Goal: Task Accomplishment & Management: Manage account settings

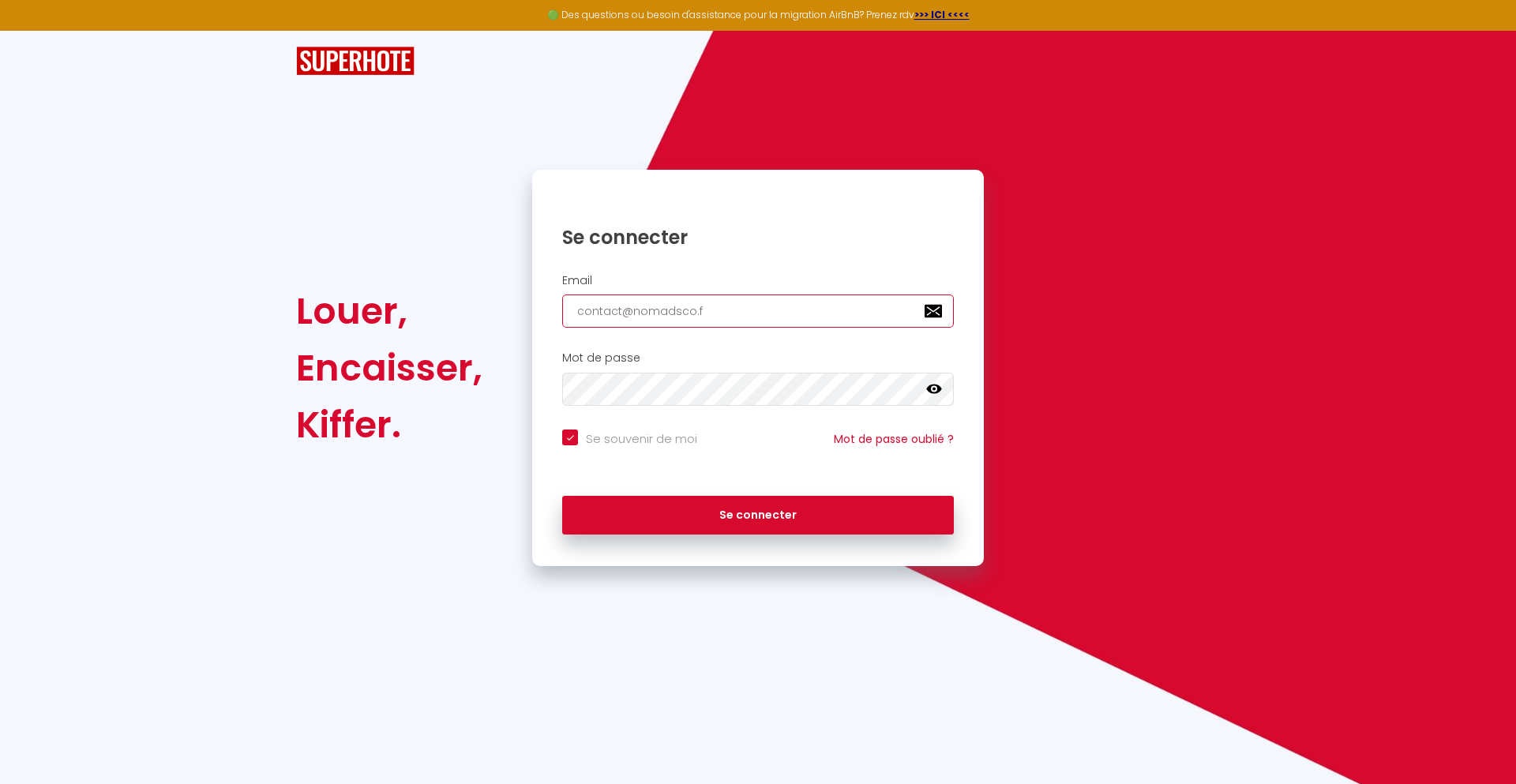
type input "[EMAIL_ADDRESS][DOMAIN_NAME]"
checkbox input "true"
type input "[EMAIL_ADDRESS][DOMAIN_NAME]"
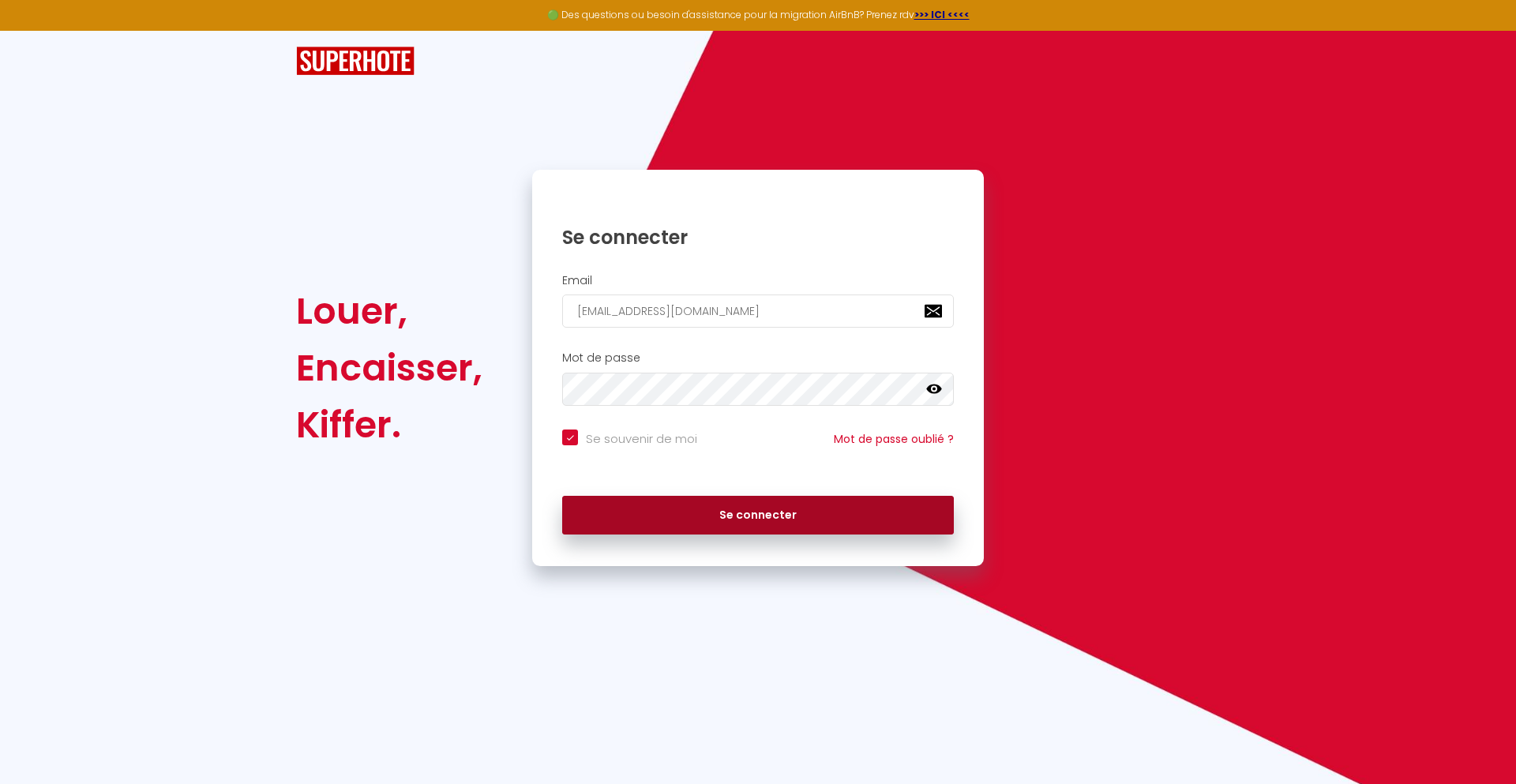
click at [758, 515] on button "Se connecter" at bounding box center [758, 515] width 392 height 39
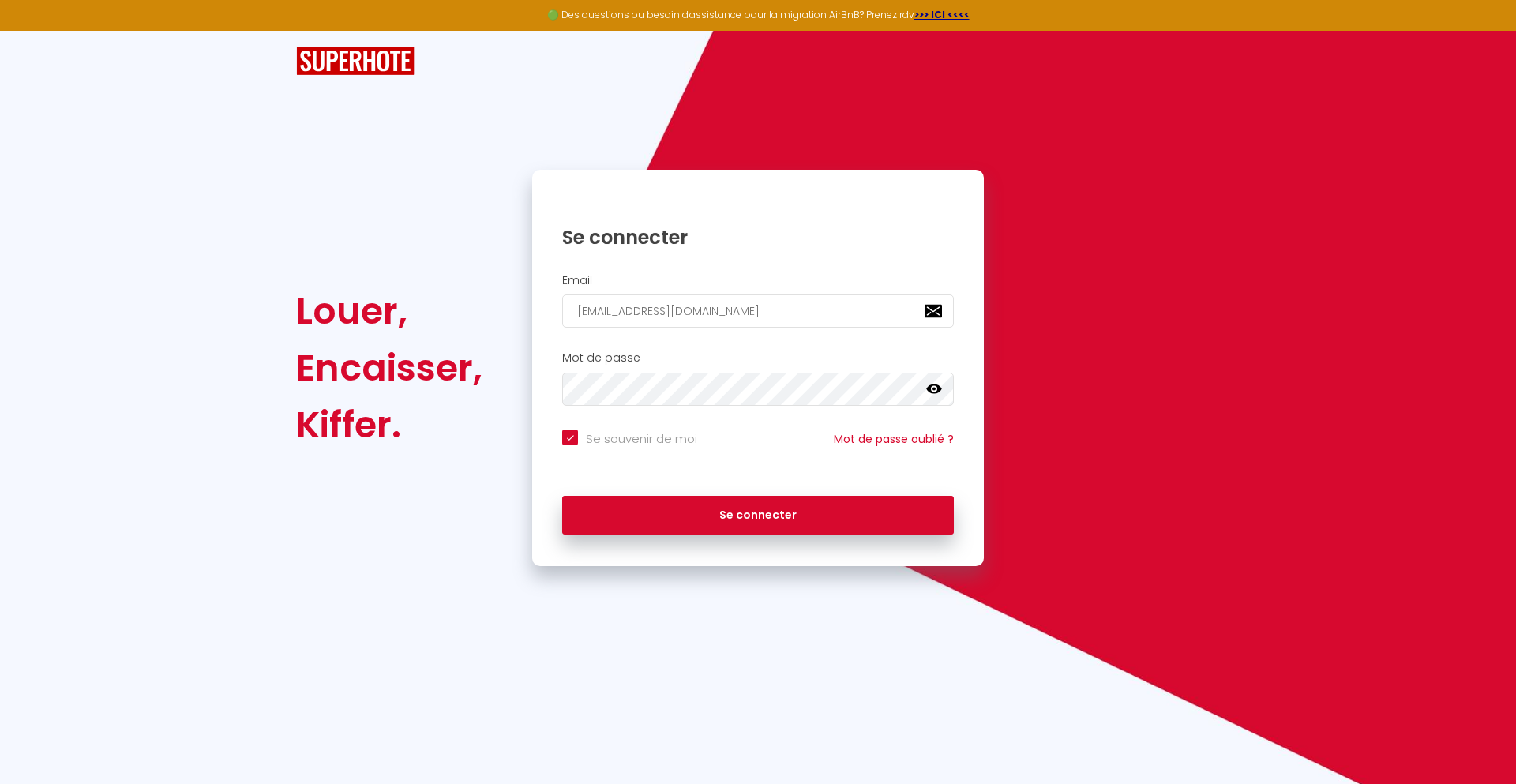
checkbox input "true"
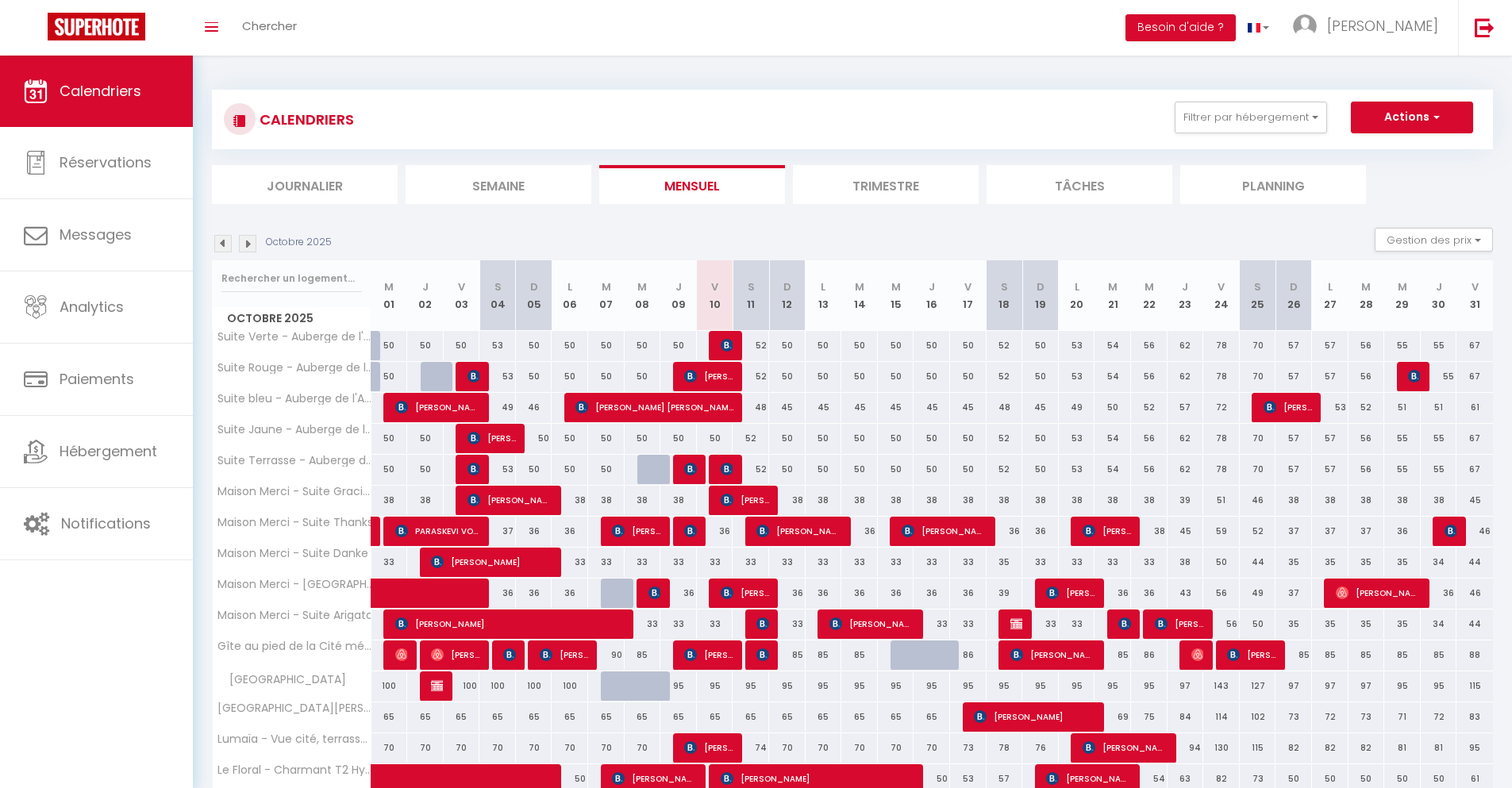
click at [304, 185] on li "Journalier" at bounding box center [304, 185] width 185 height 38
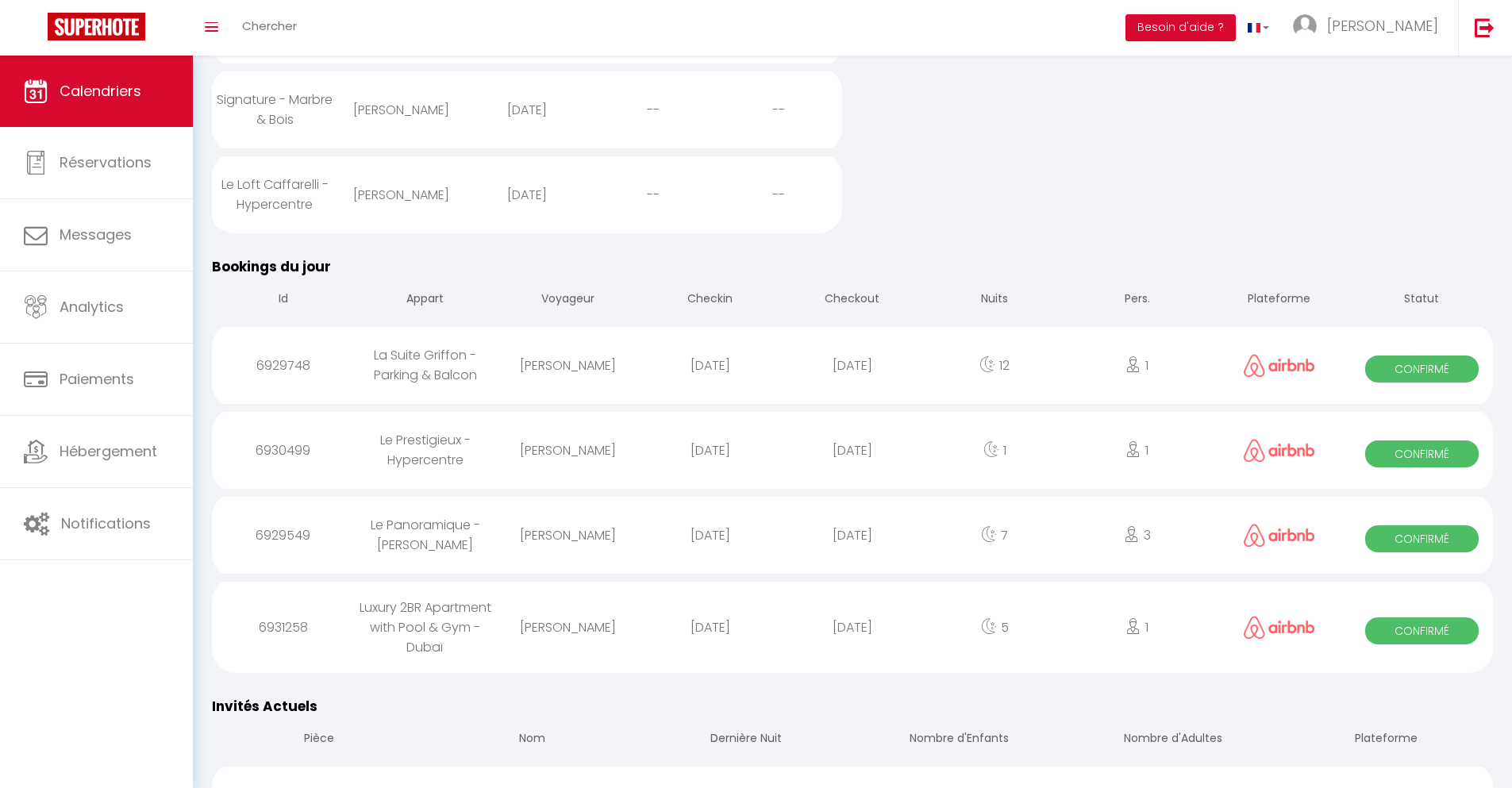
scroll to position [1192, 0]
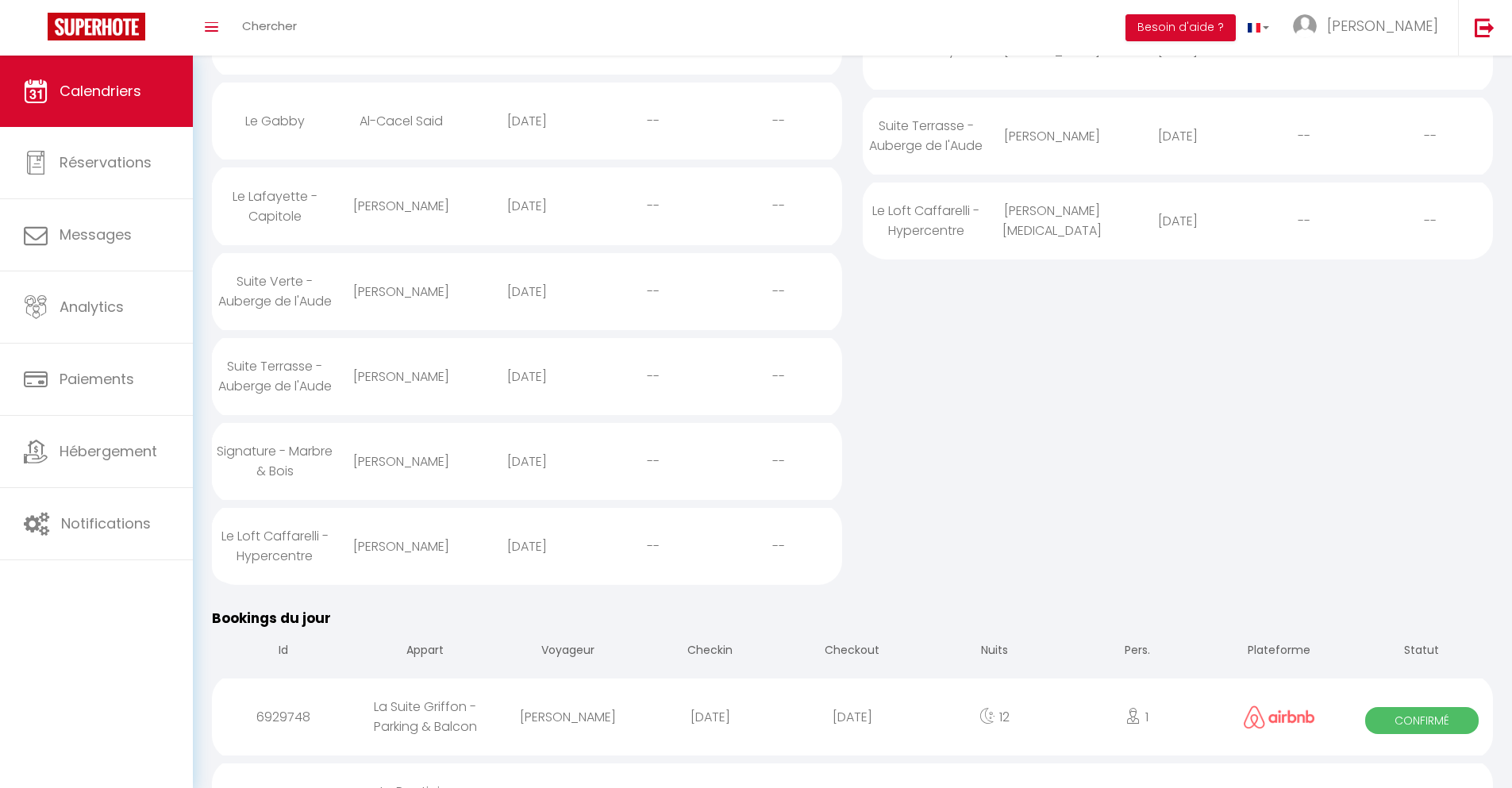
click at [853, 743] on div "[DATE]" at bounding box center [852, 716] width 142 height 52
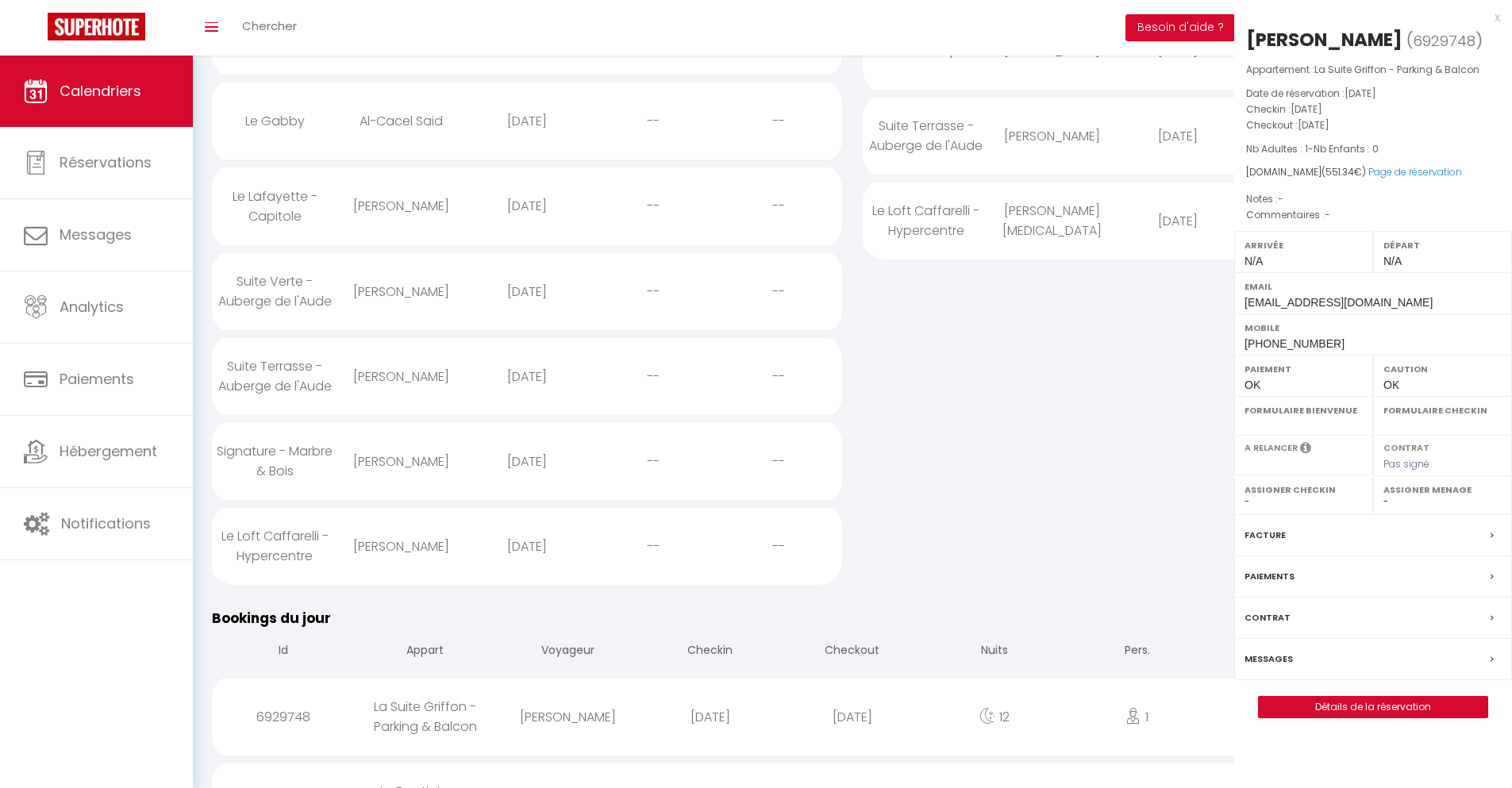
select select "0"
select select "1"
select select
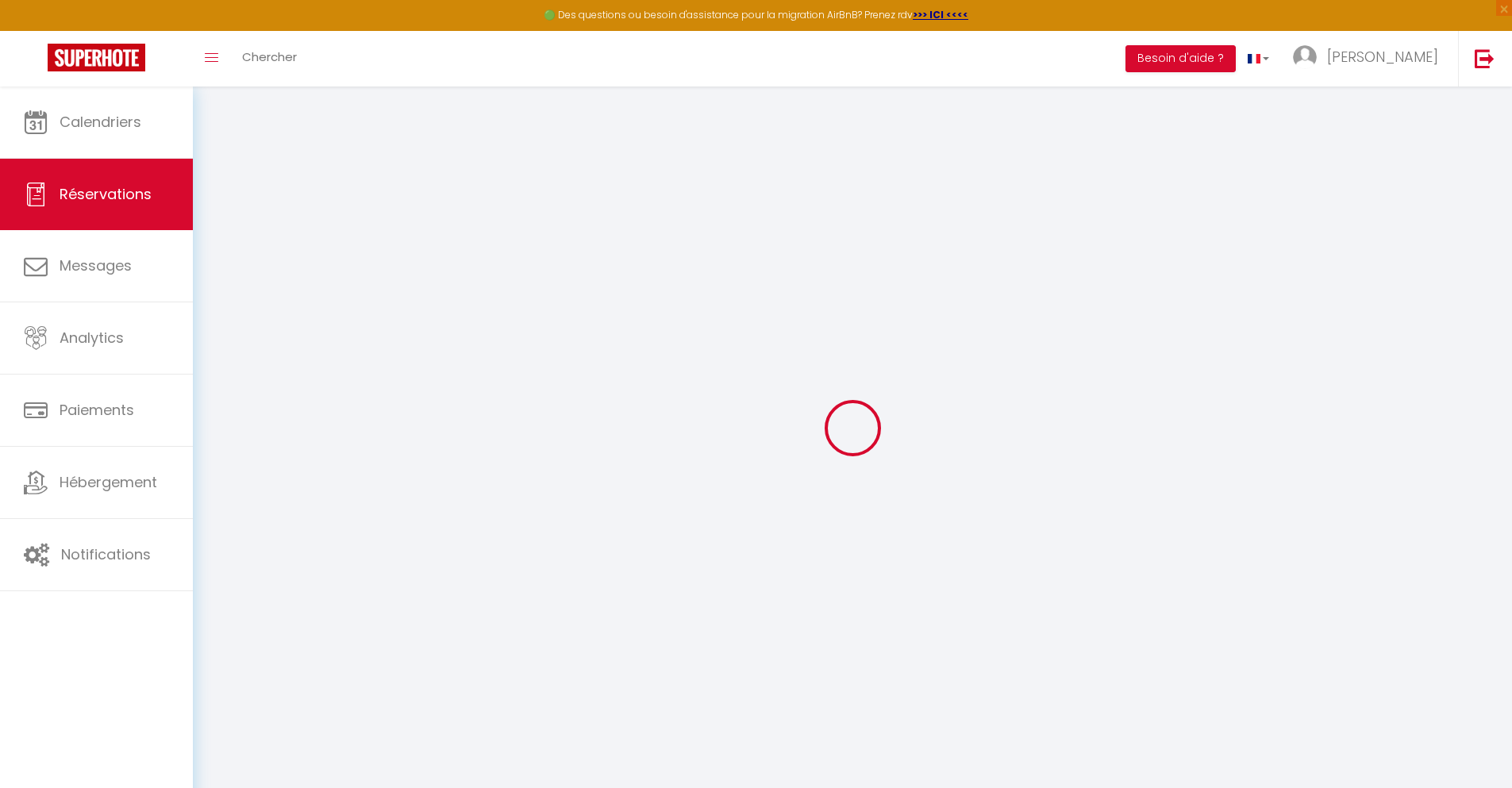
select select
checkbox input "false"
select select
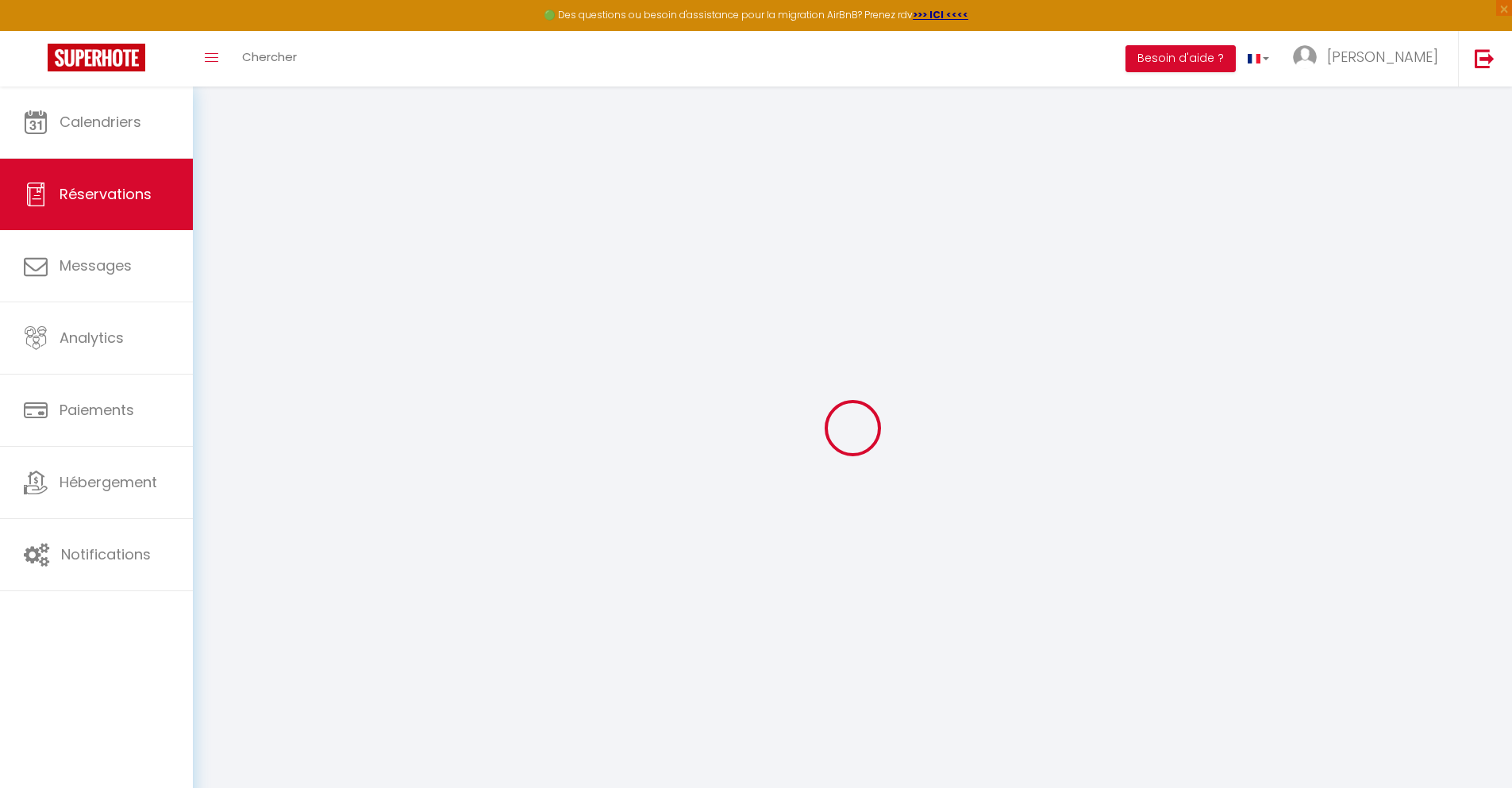
select select
checkbox input "false"
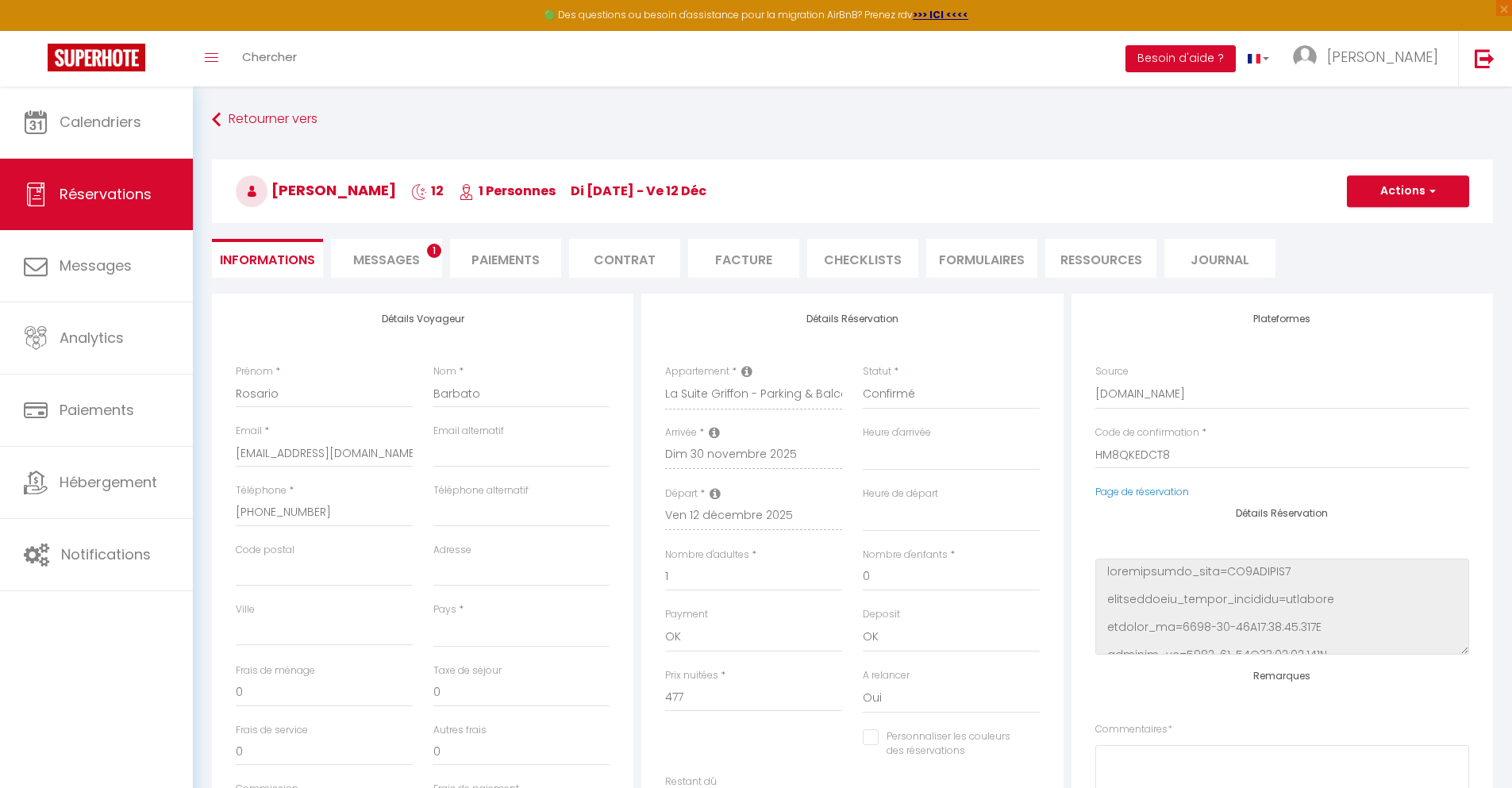
select select
type input "40"
type input "34.34"
select select
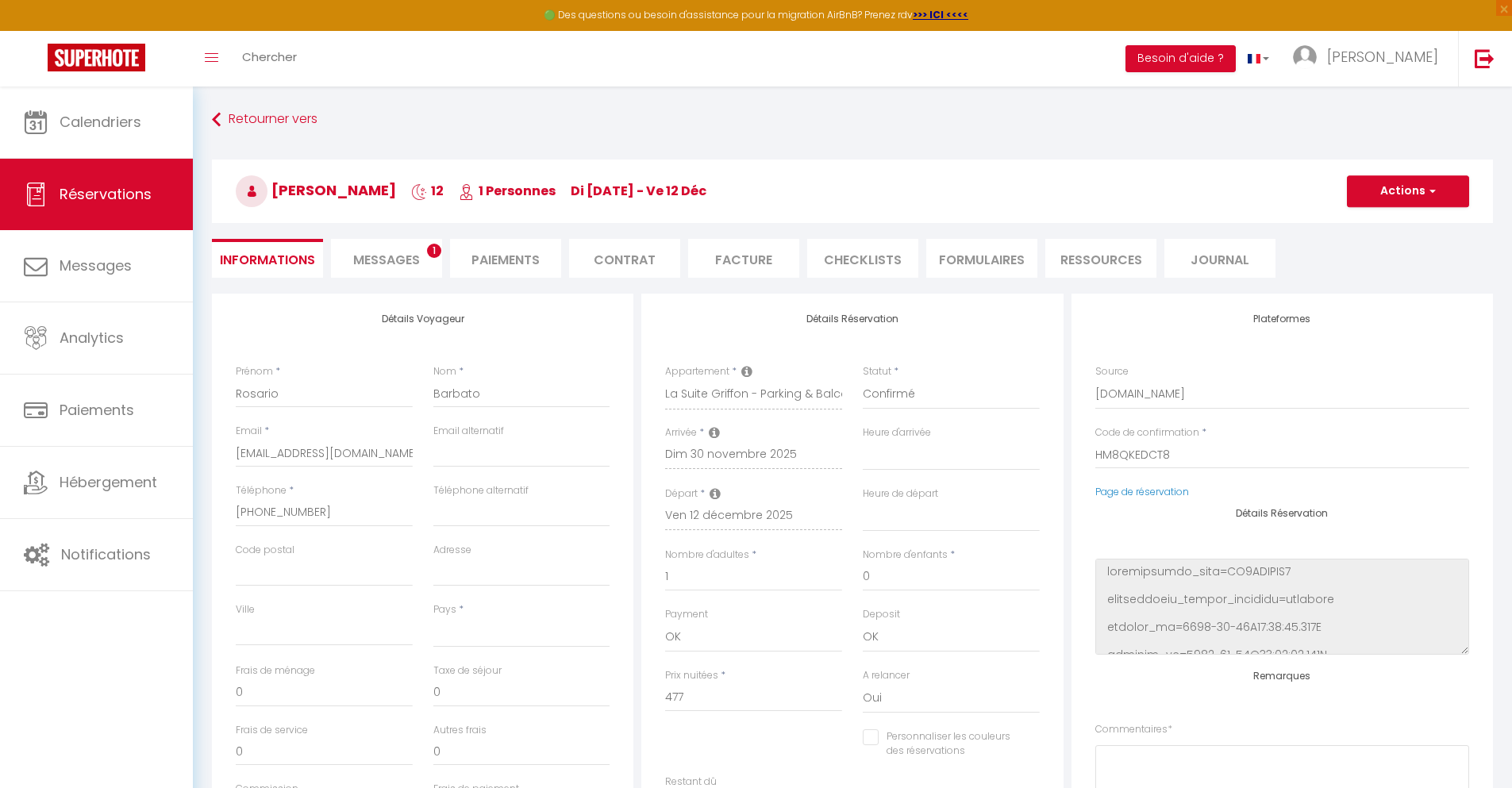
checkbox input "false"
select select
checkbox input "false"
select select
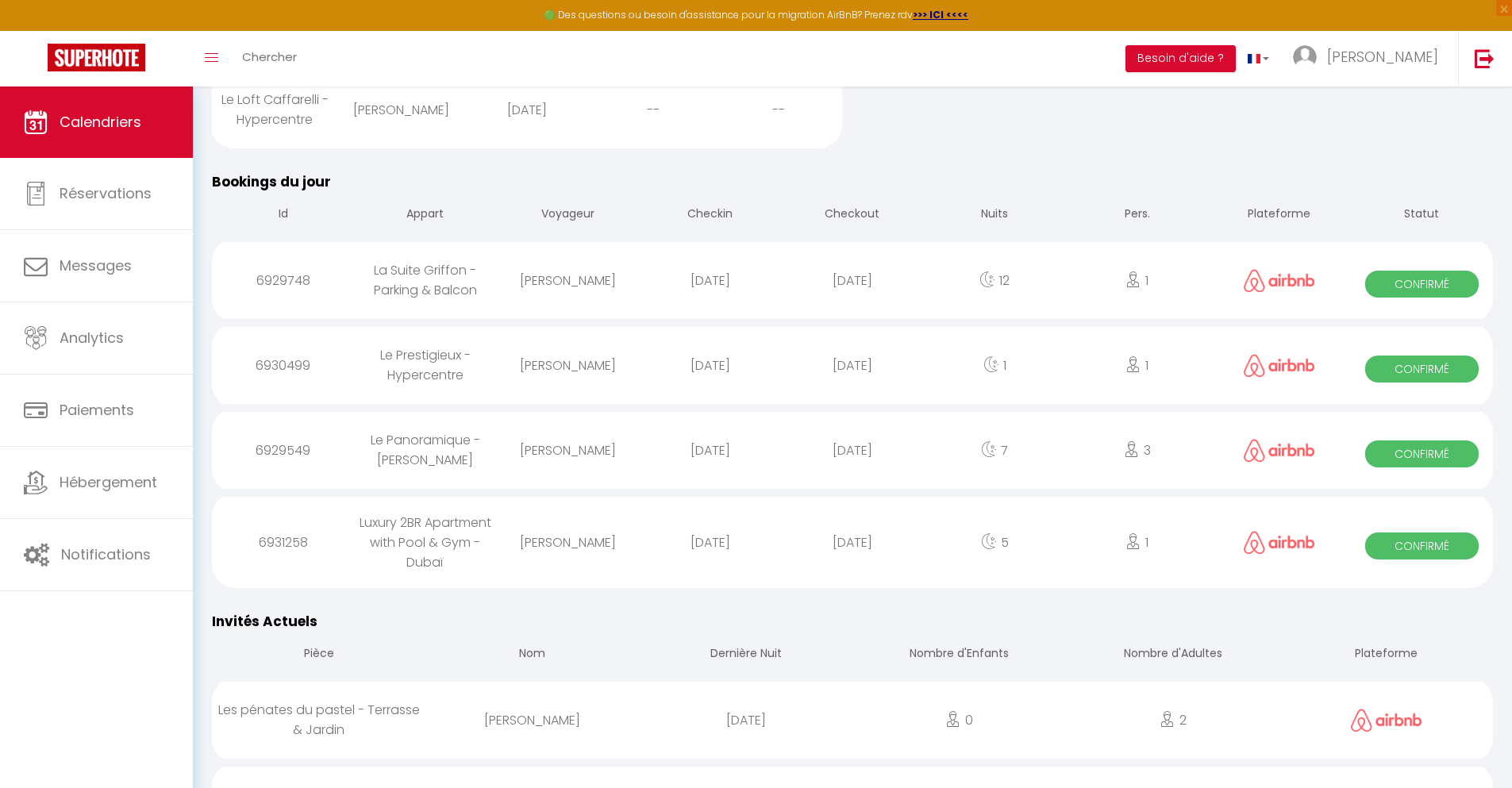
scroll to position [1308, 0]
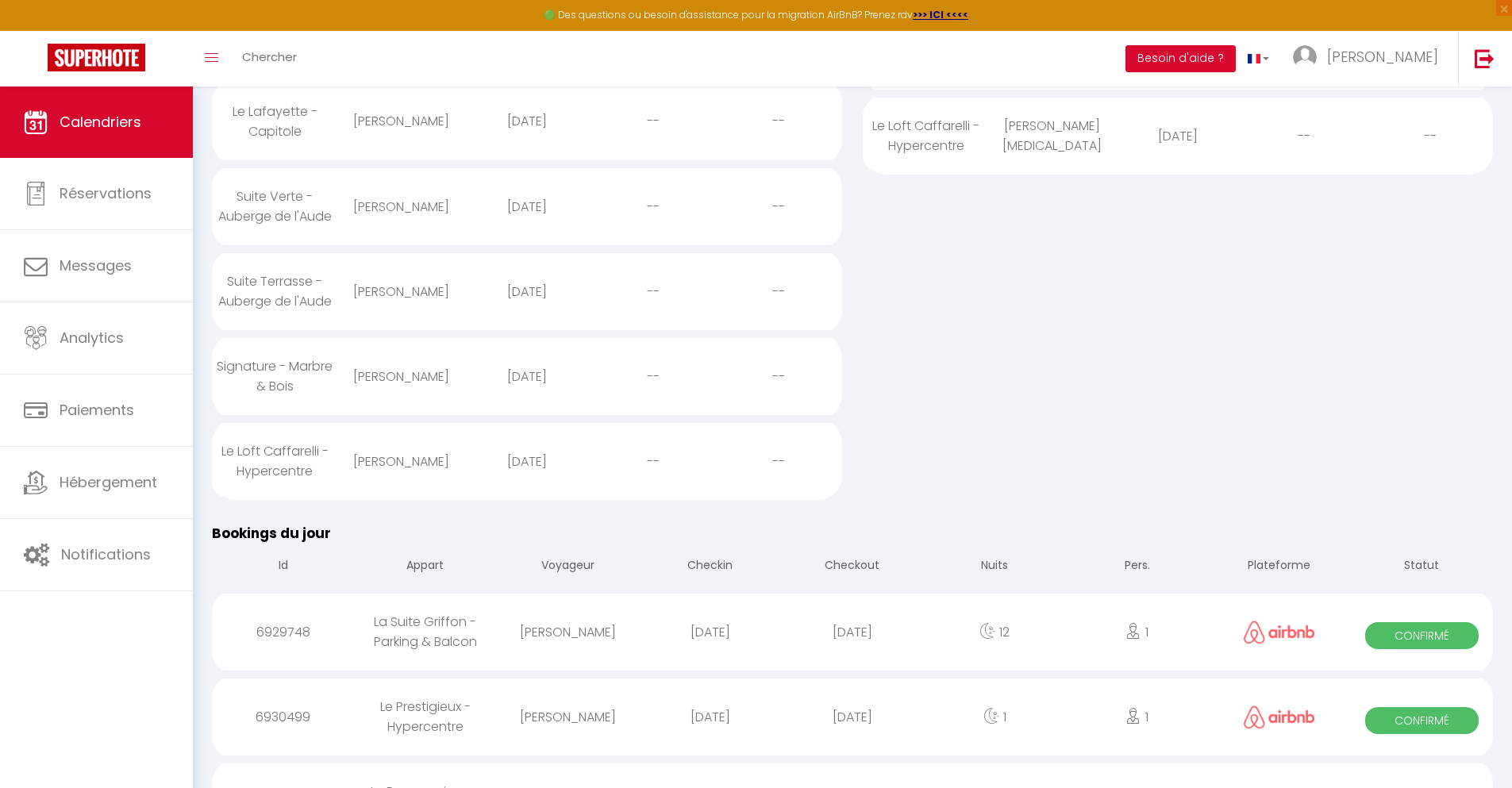
click at [853, 743] on div "[DATE]" at bounding box center [852, 716] width 142 height 52
select select "0"
select select "1"
select select
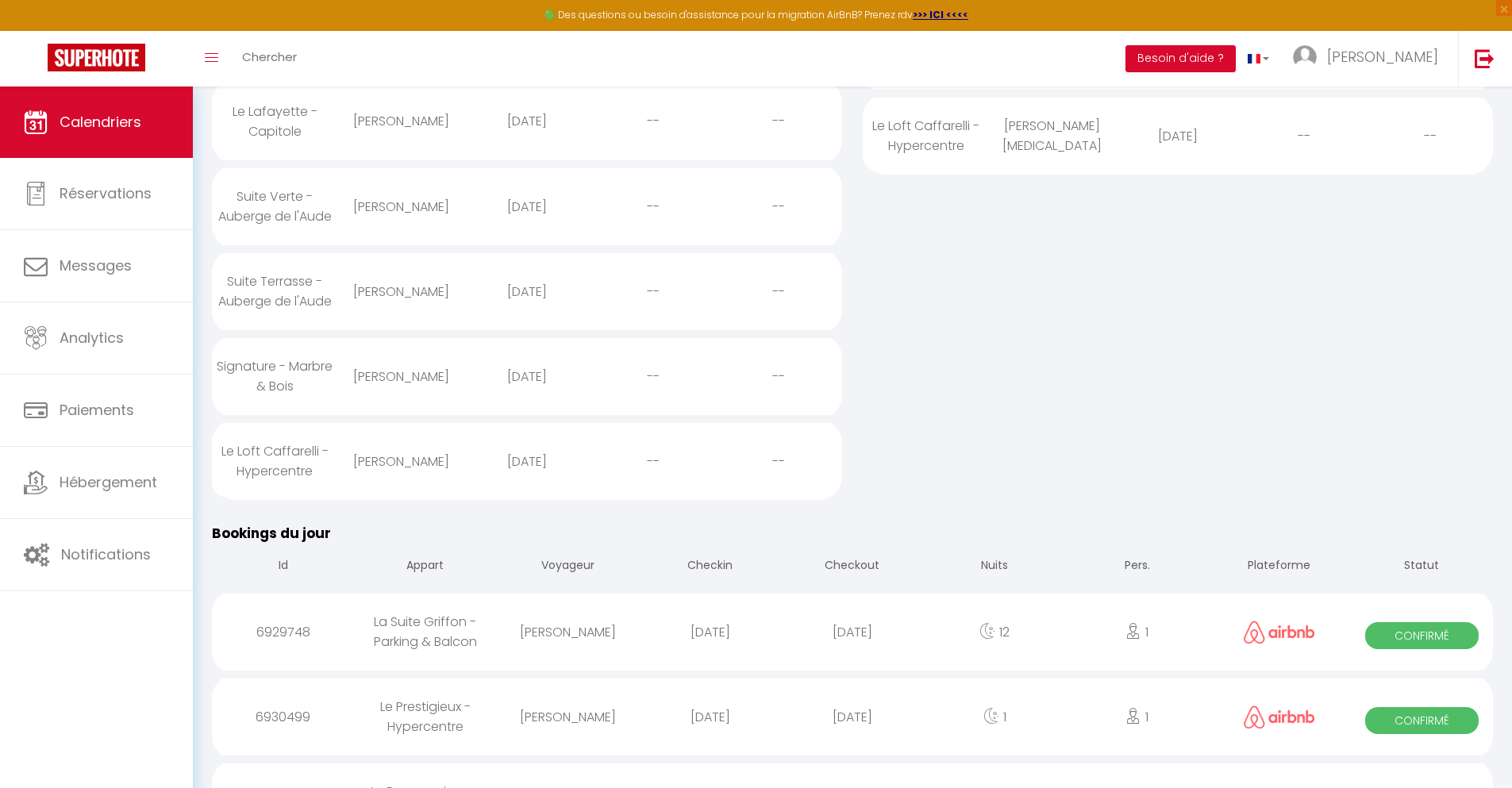
select select
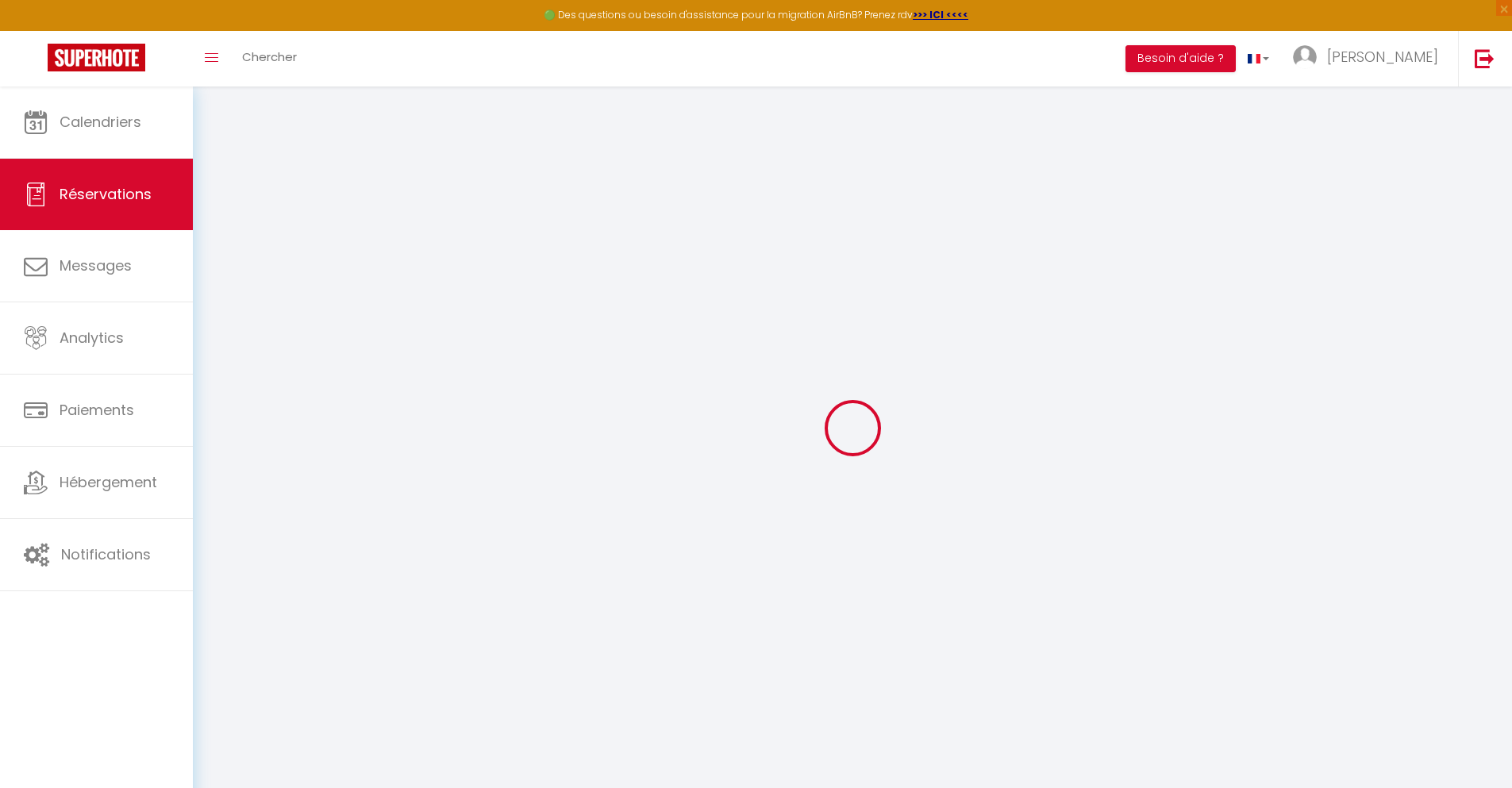
select select
checkbox input "false"
select select
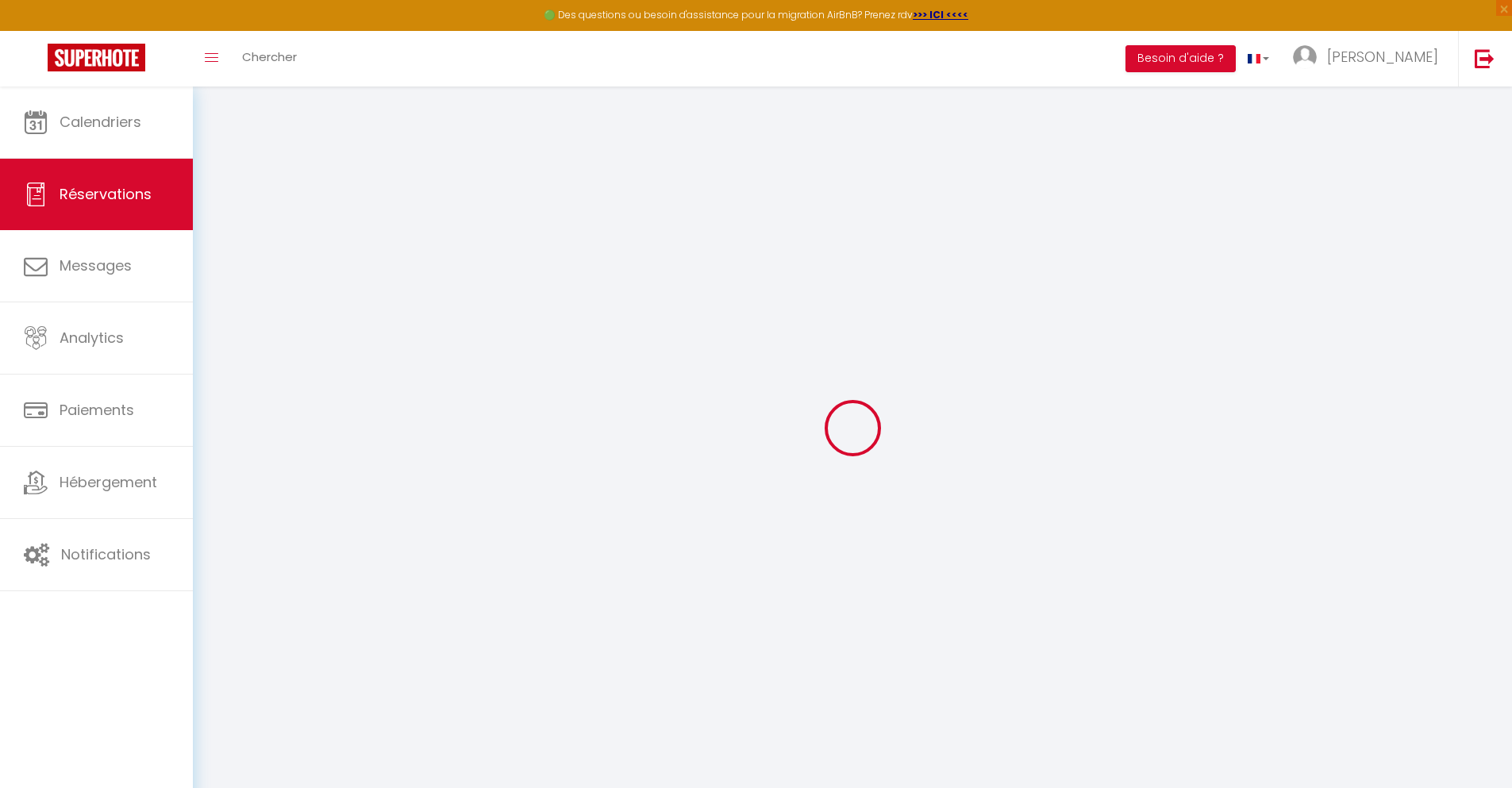
select select
checkbox input "false"
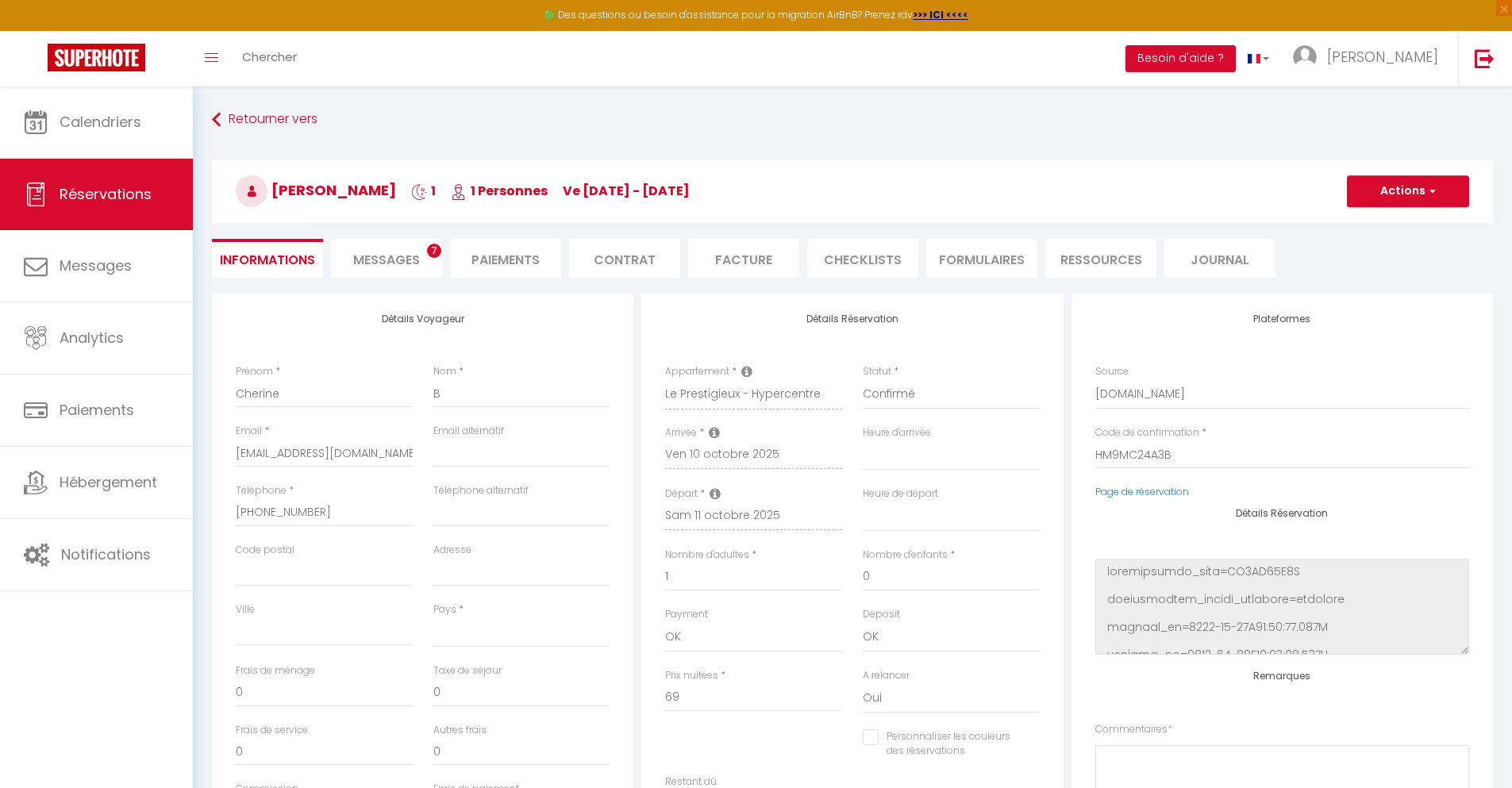
select select
type input "40"
type input "4.96"
select select
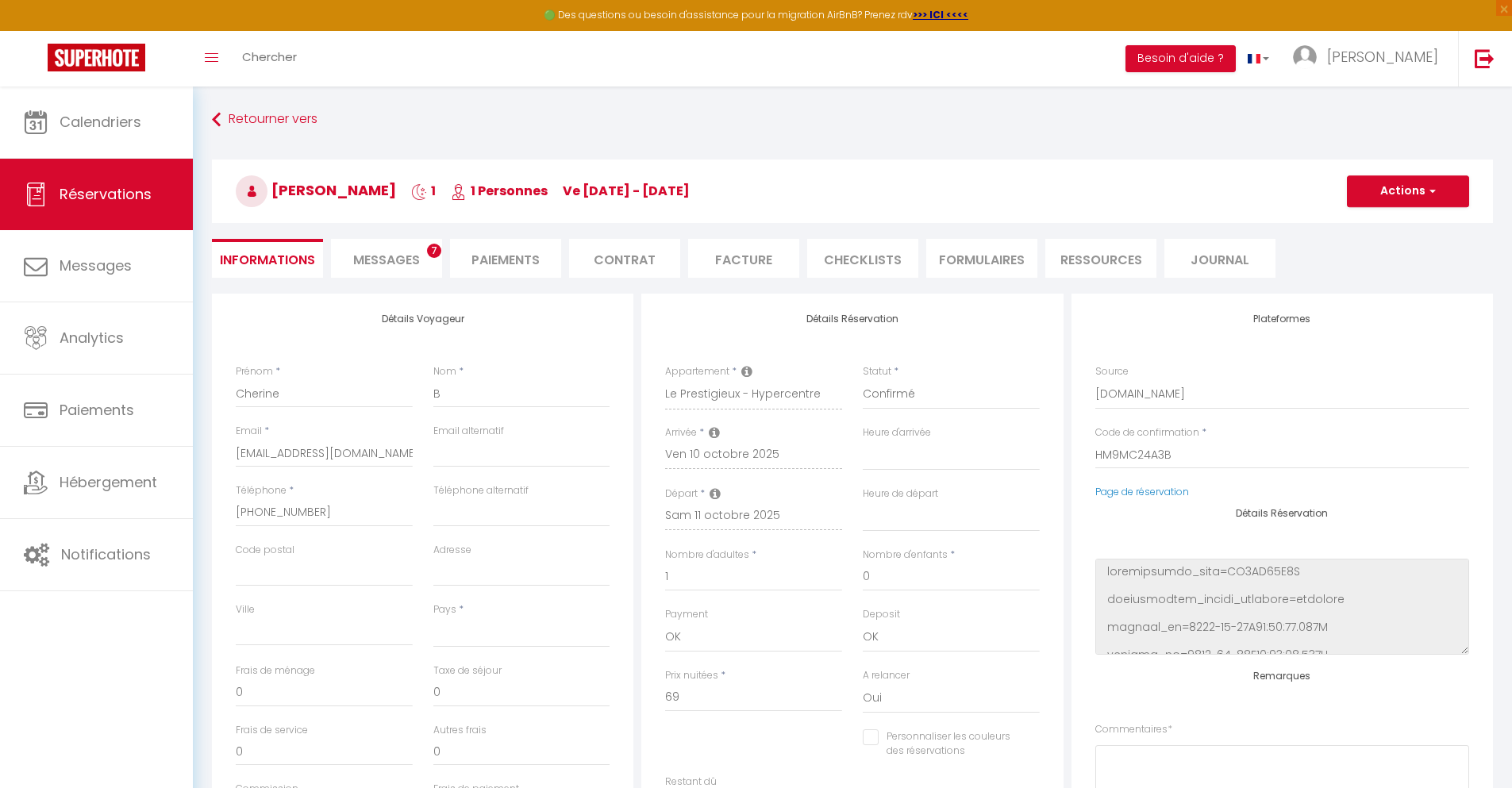
checkbox input "false"
select select
checkbox input "false"
select select
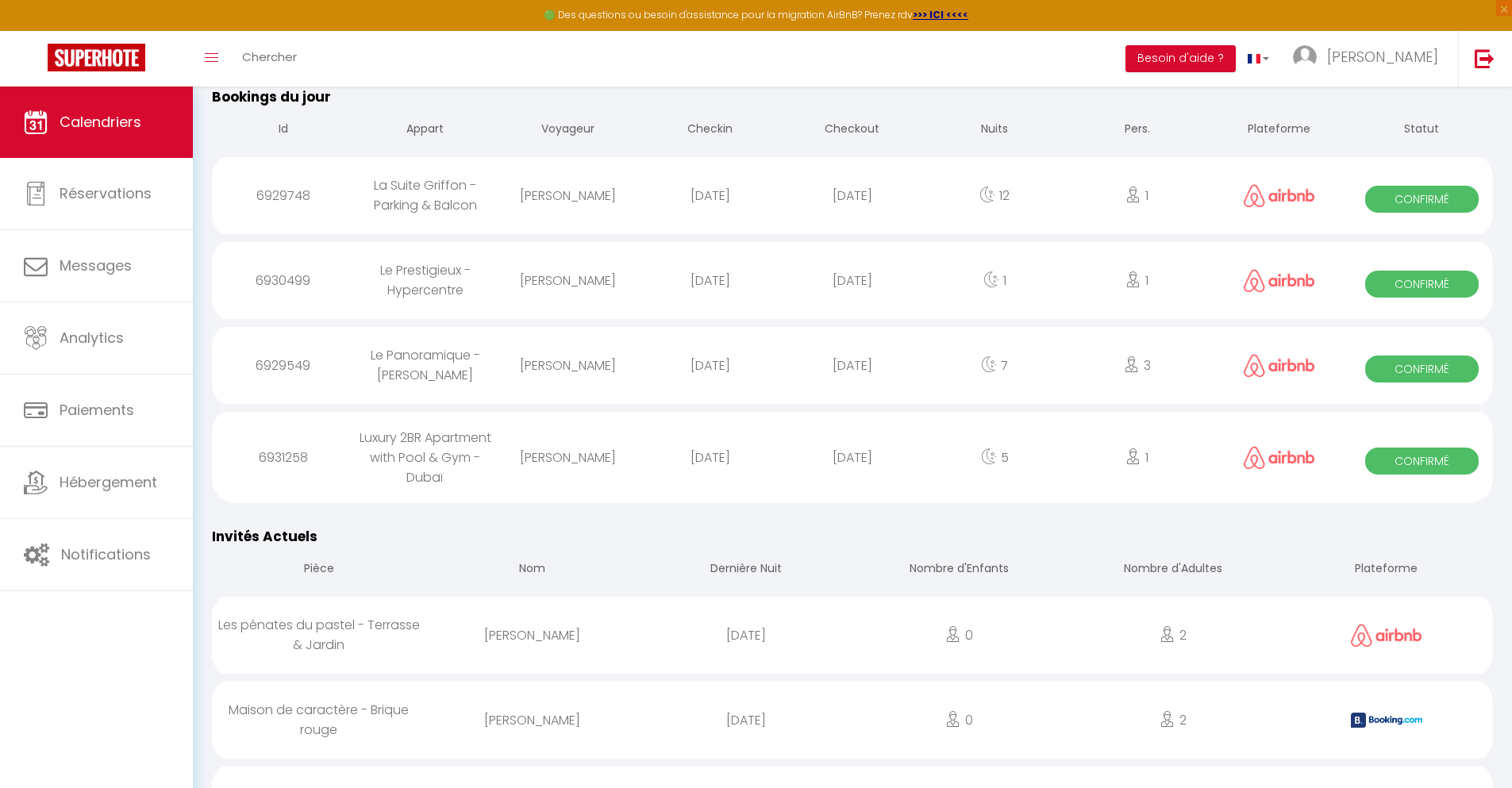
scroll to position [1393, 0]
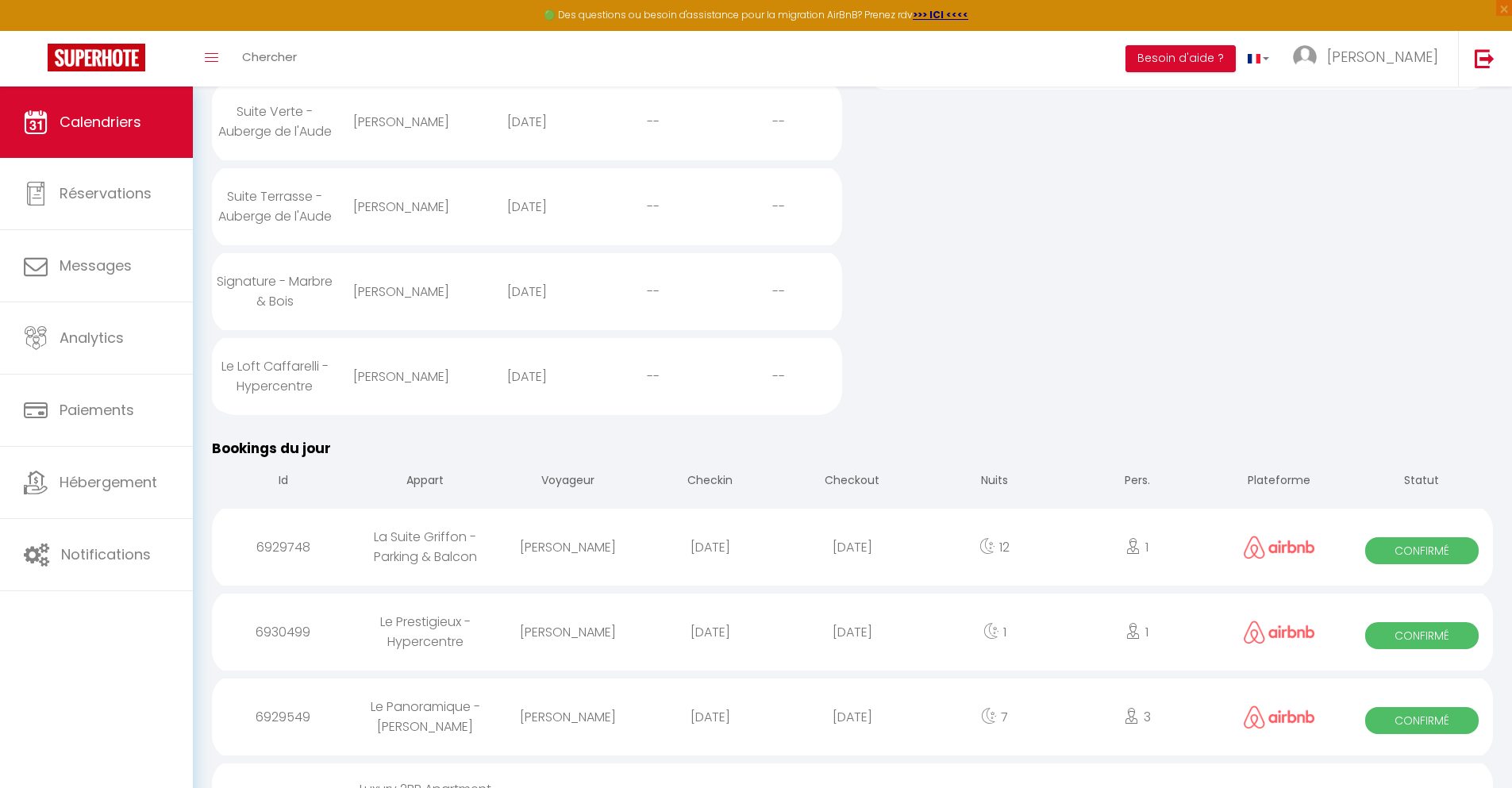
click at [853, 743] on div "[DATE]" at bounding box center [852, 716] width 142 height 52
select select "0"
select select "1"
select select
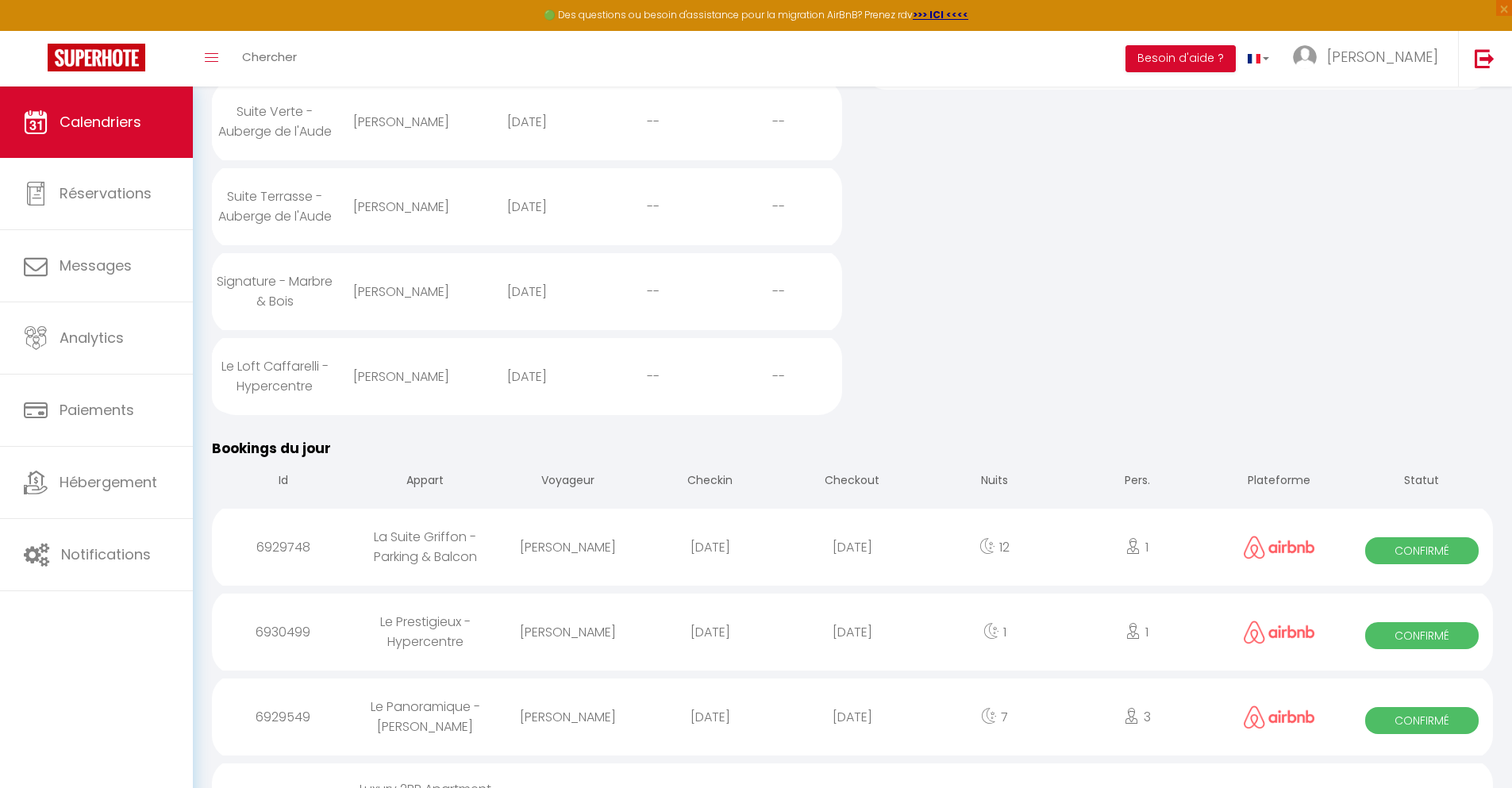
select select
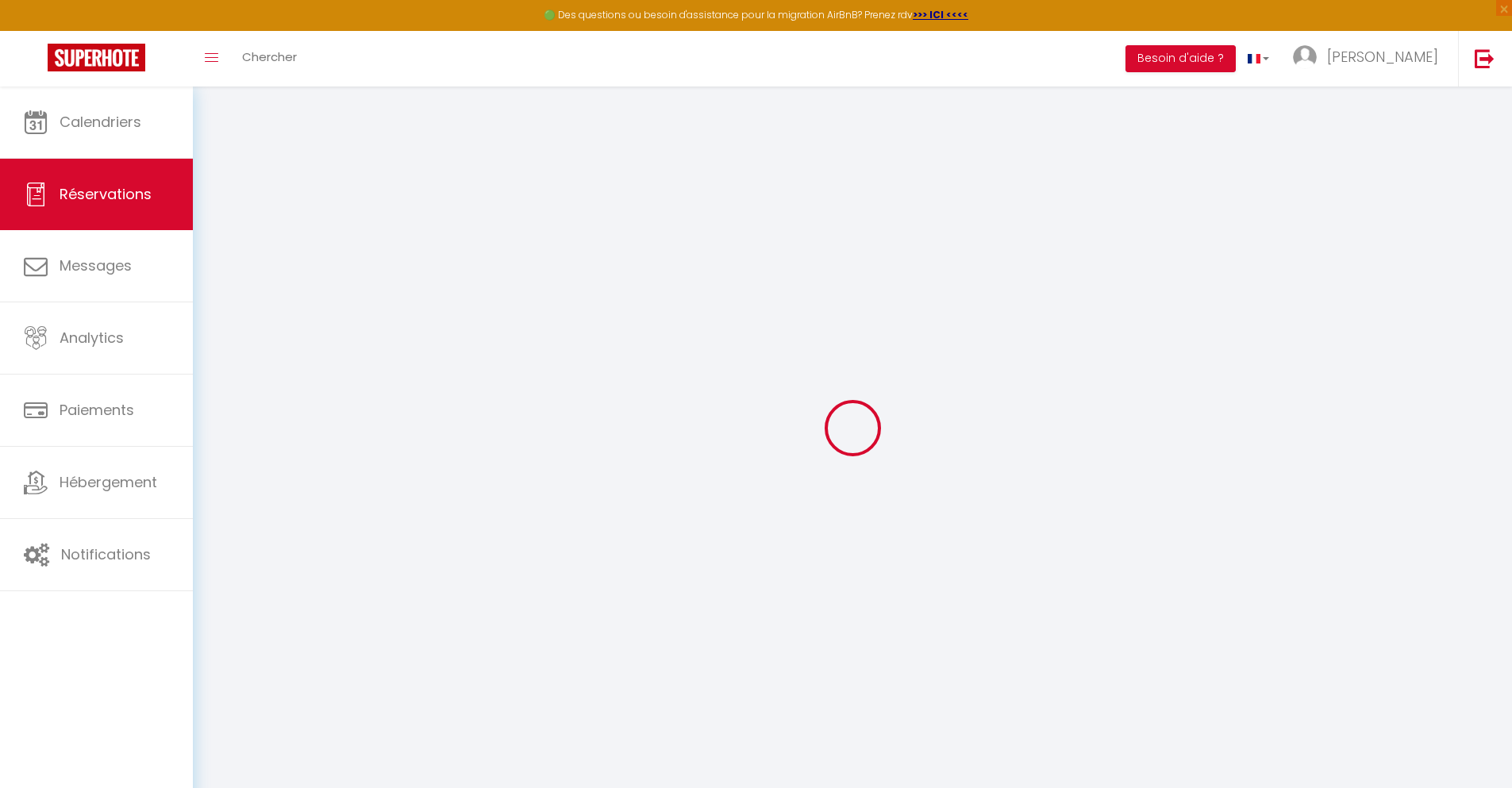
select select
checkbox input "false"
select select
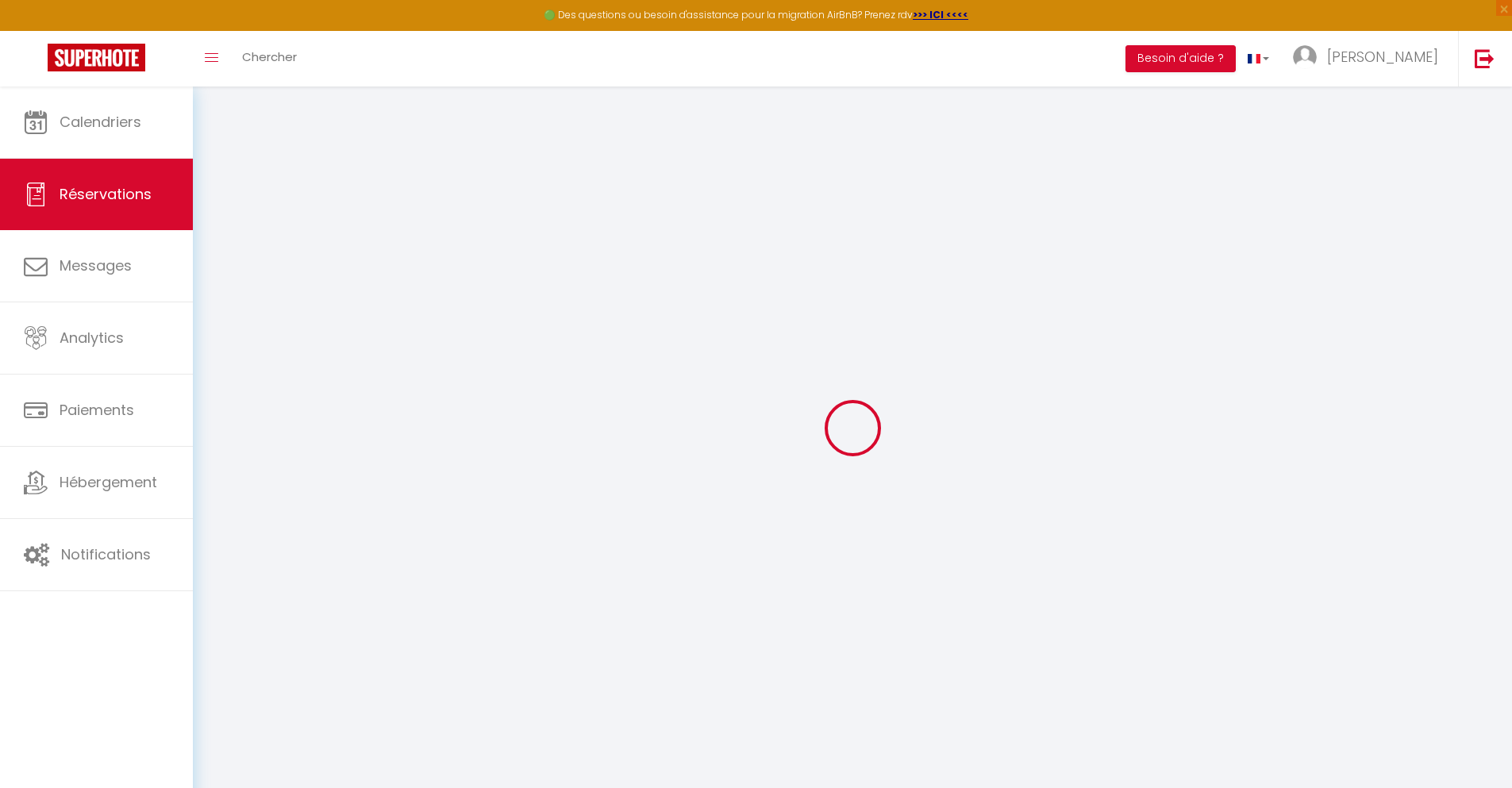
select select
checkbox input "false"
select select
type input "70"
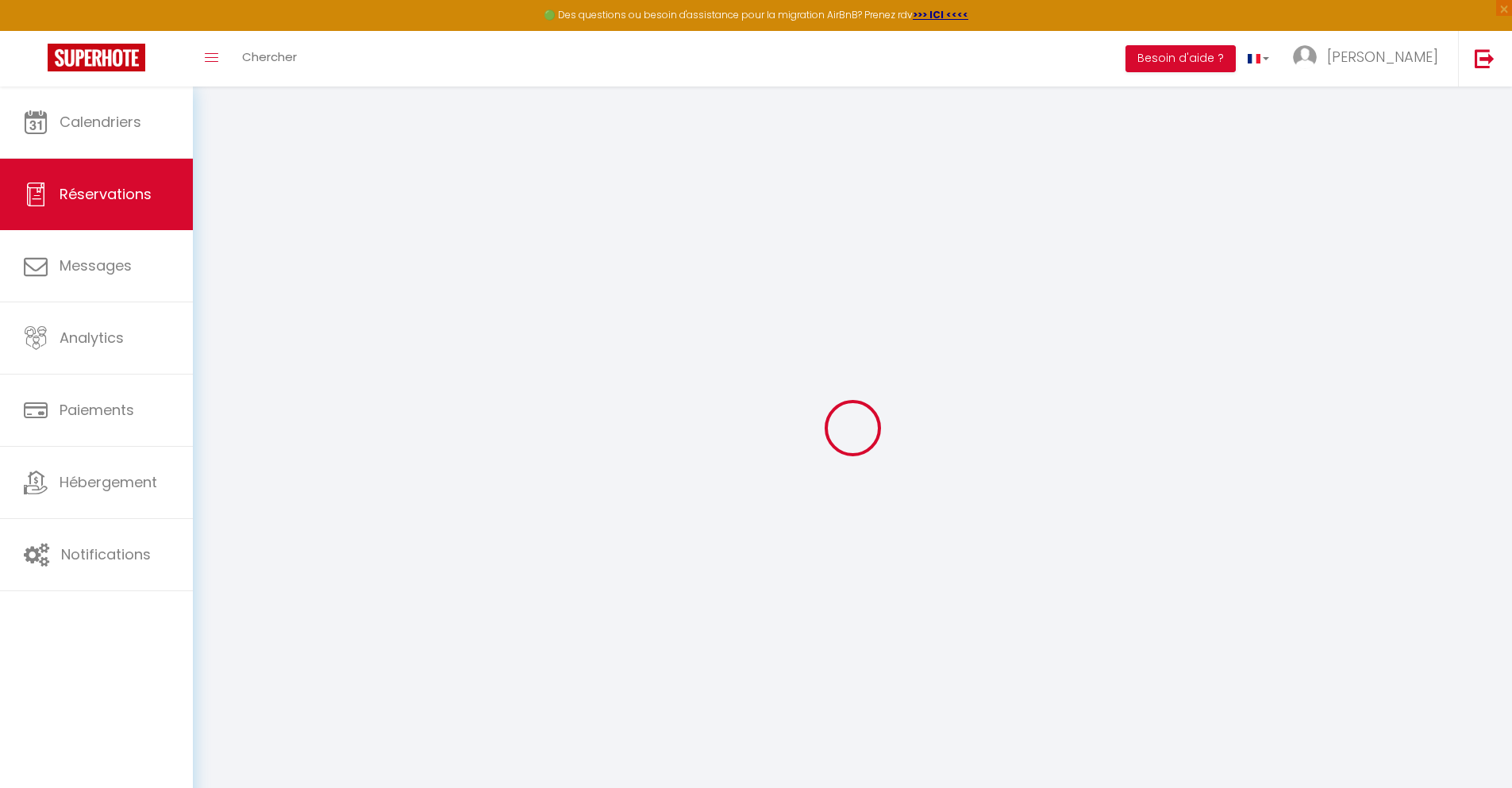
type input "38.88"
select select
checkbox input "false"
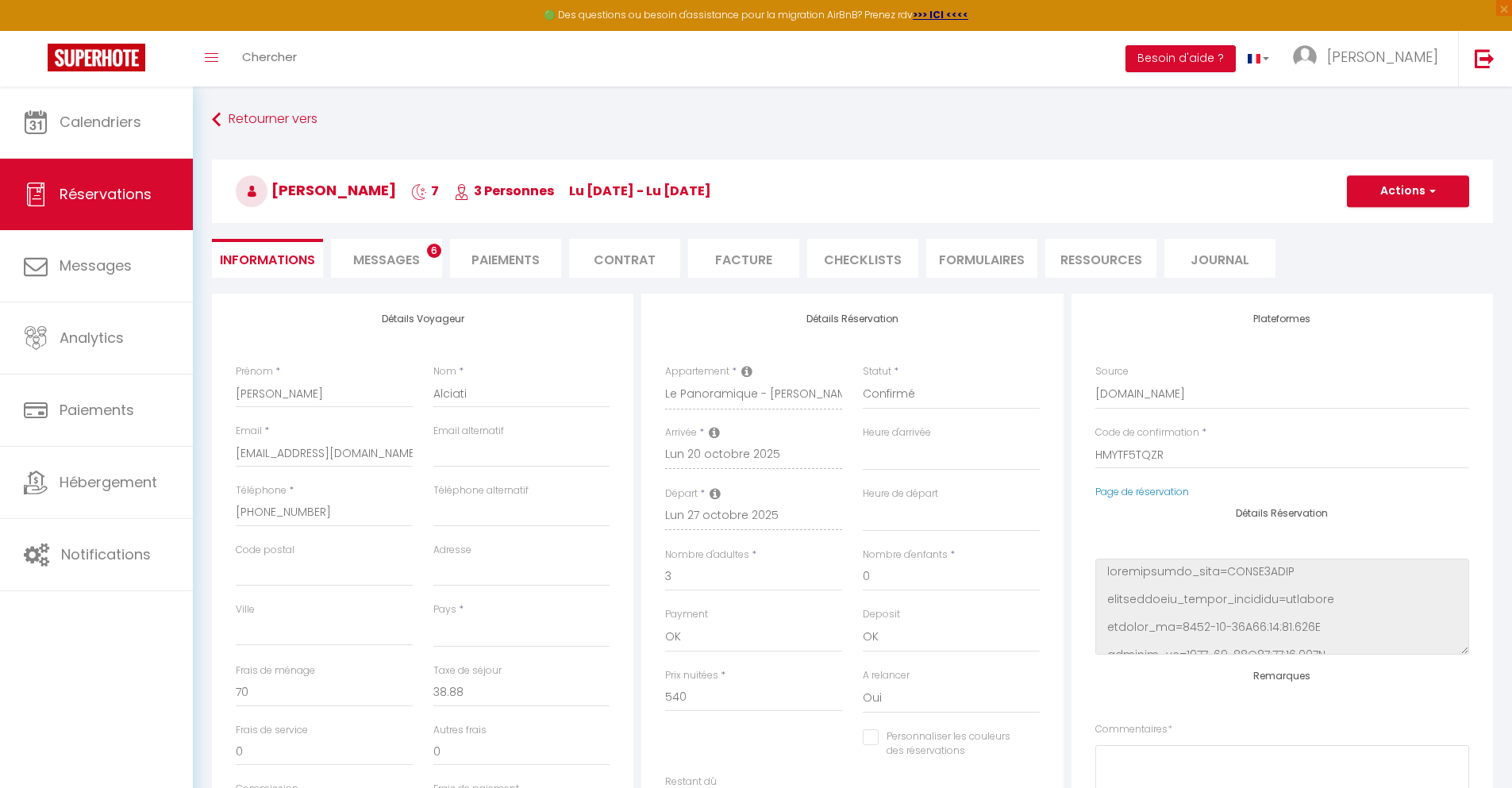
select select
checkbox input "false"
select select
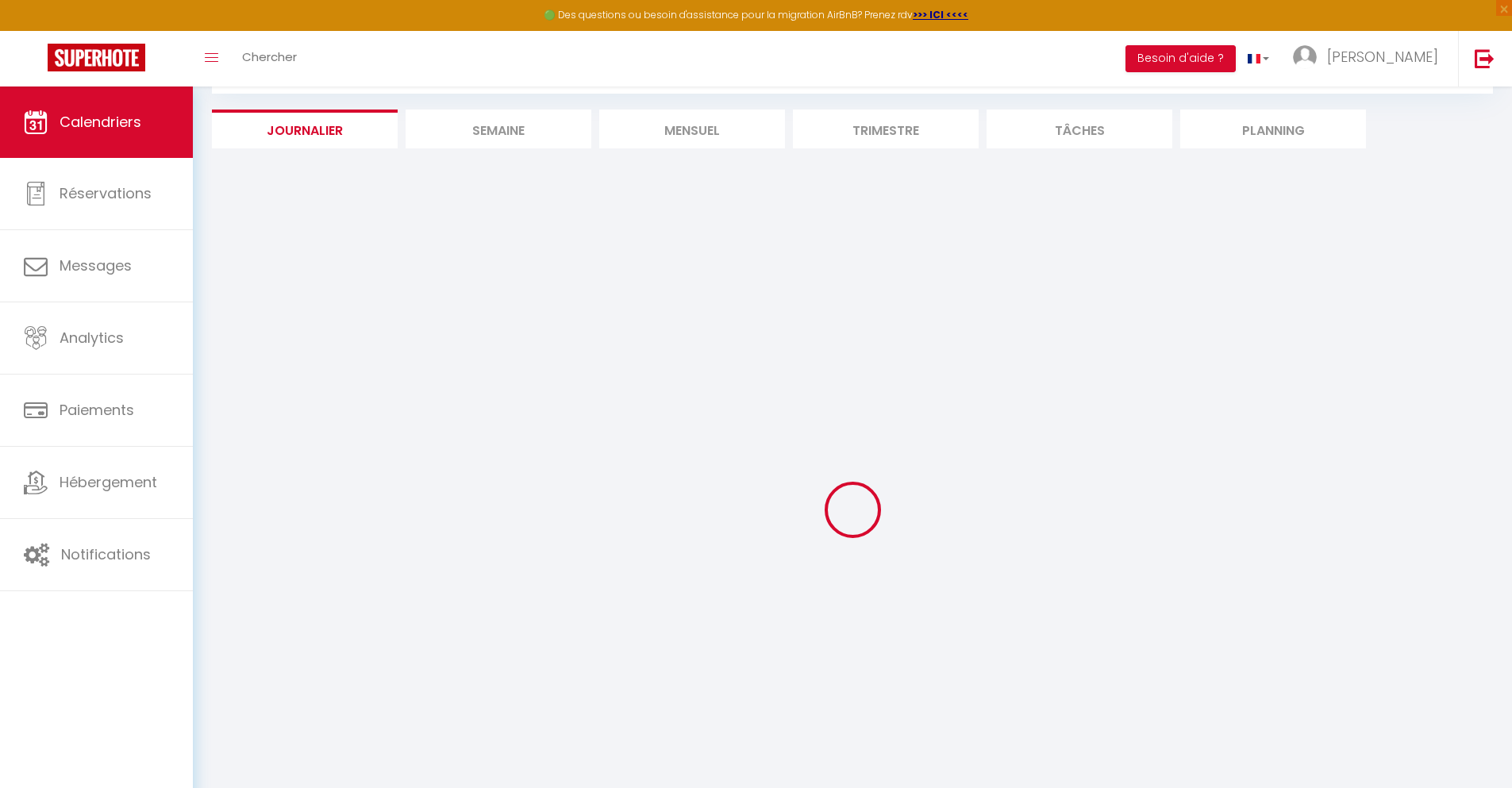
select select
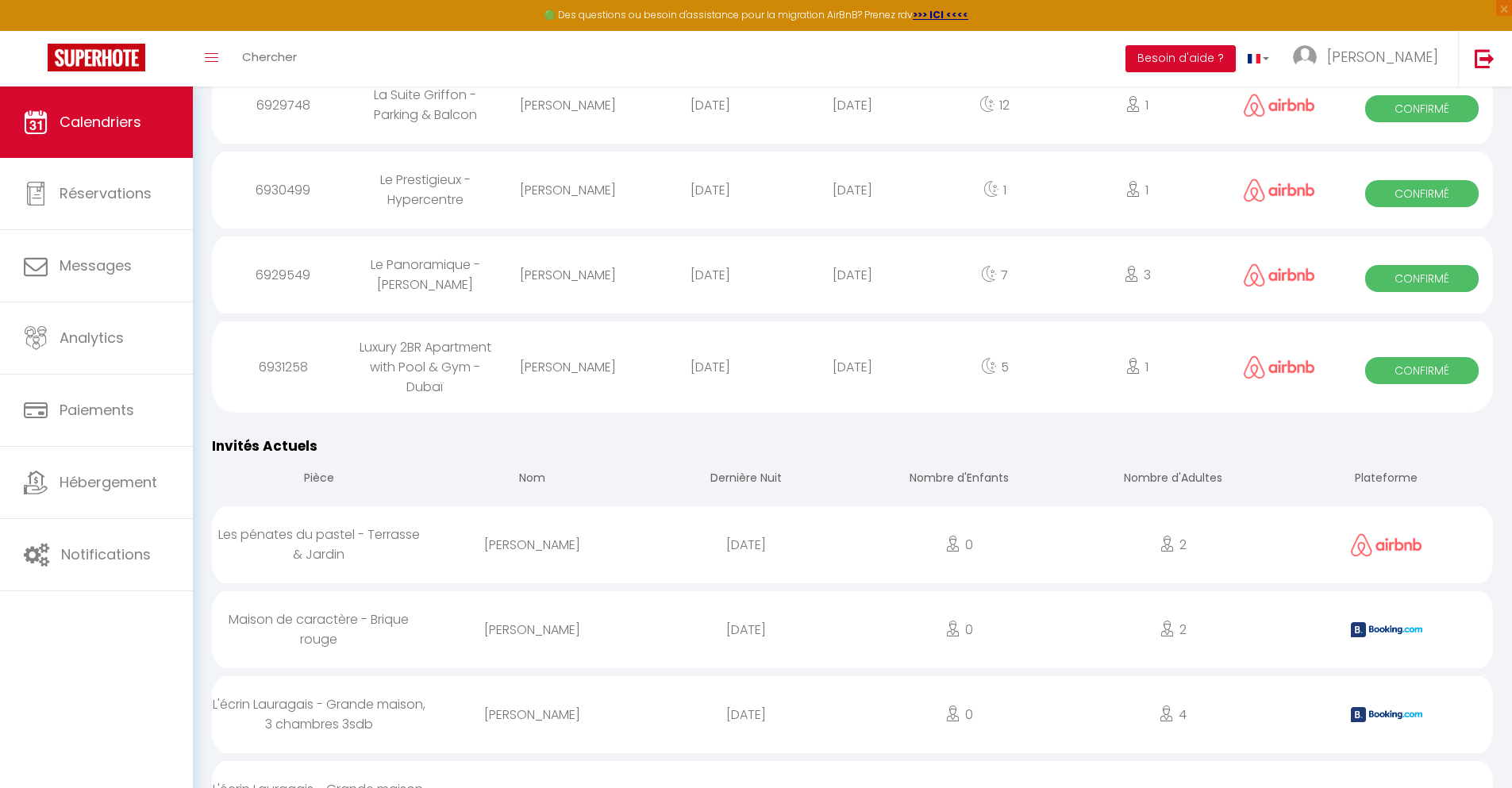
scroll to position [1489, 0]
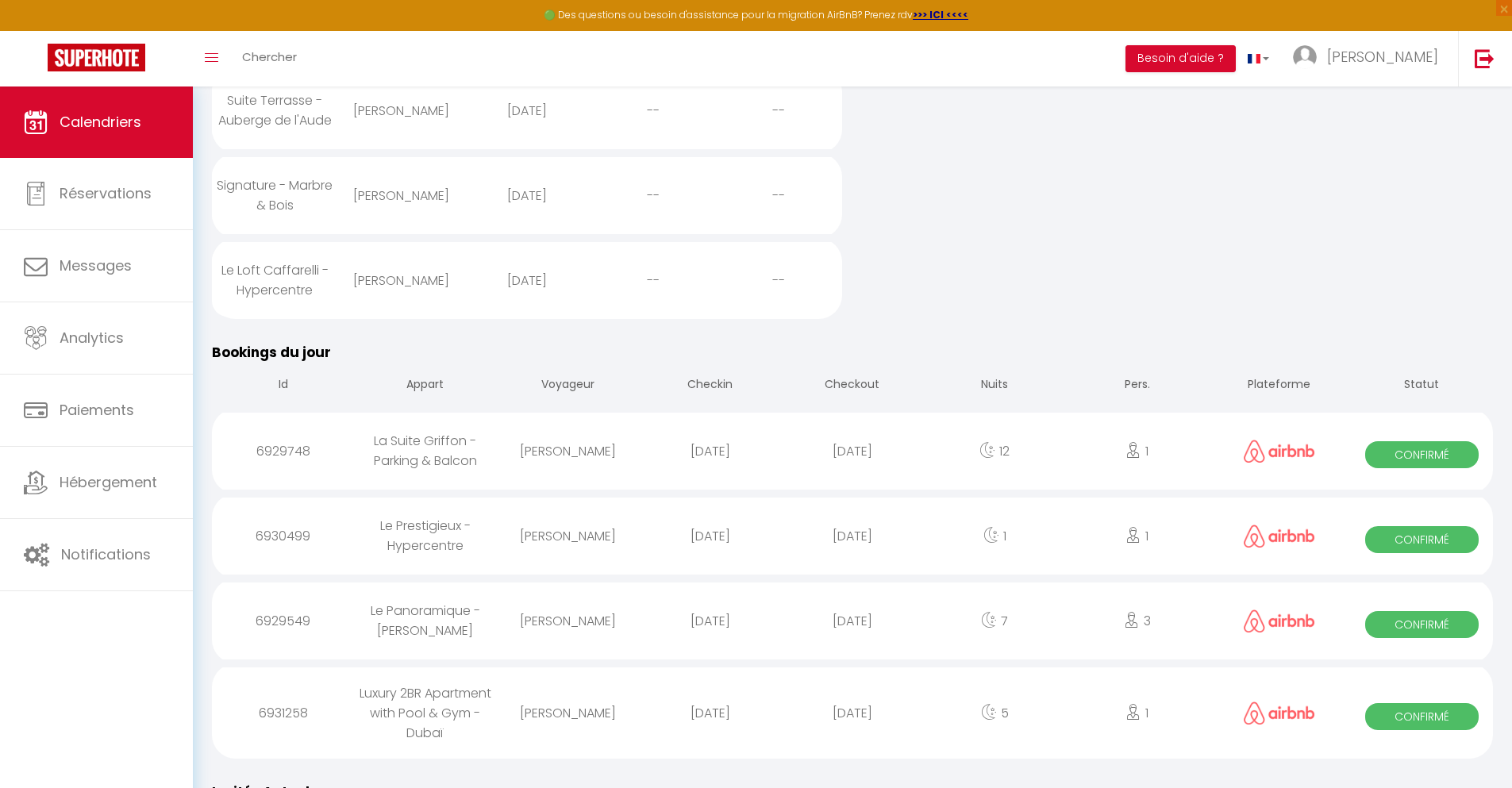
click at [853, 739] on div "[DATE]" at bounding box center [852, 713] width 142 height 52
select select "0"
select select "1"
select select
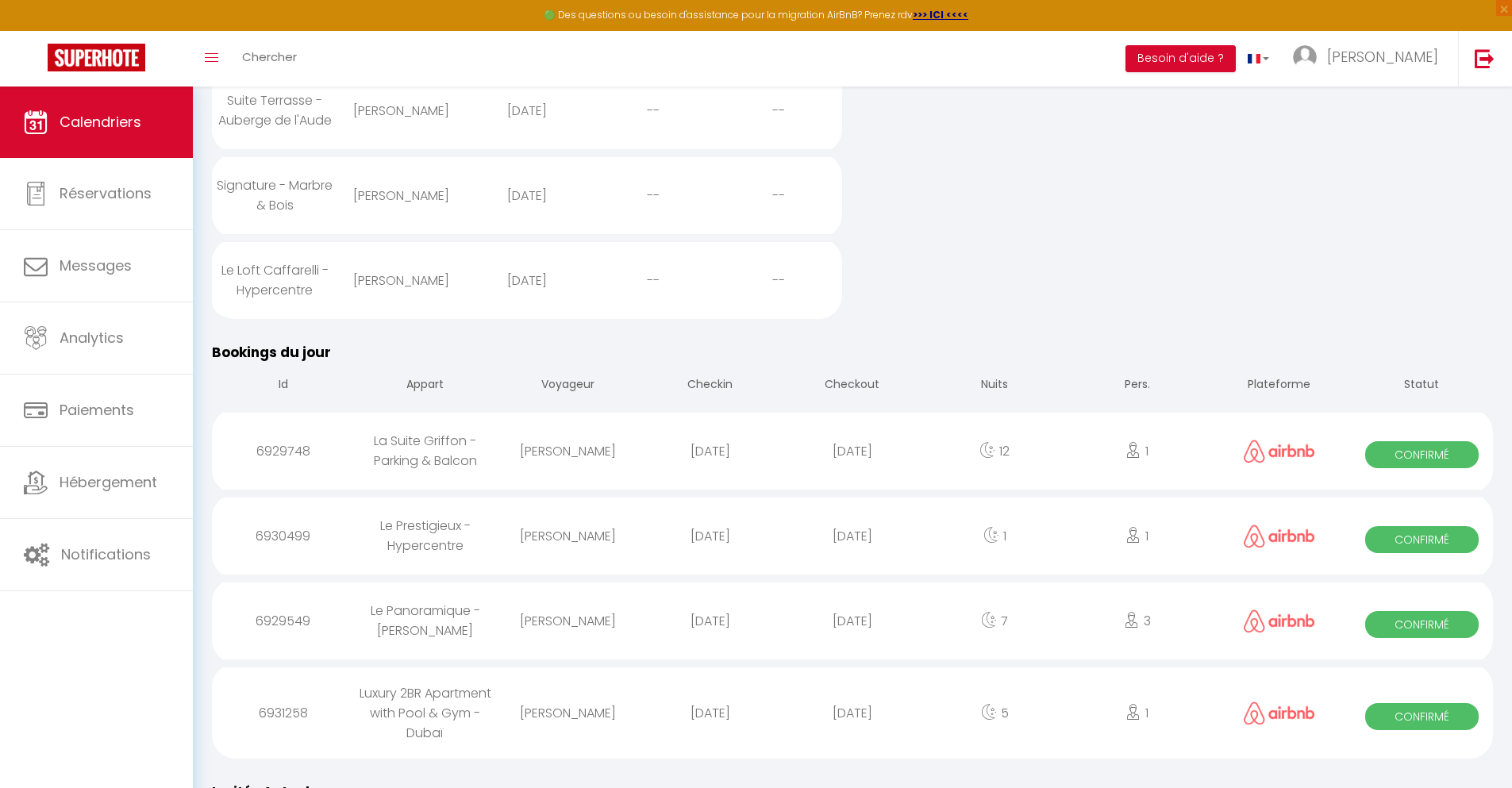
select select
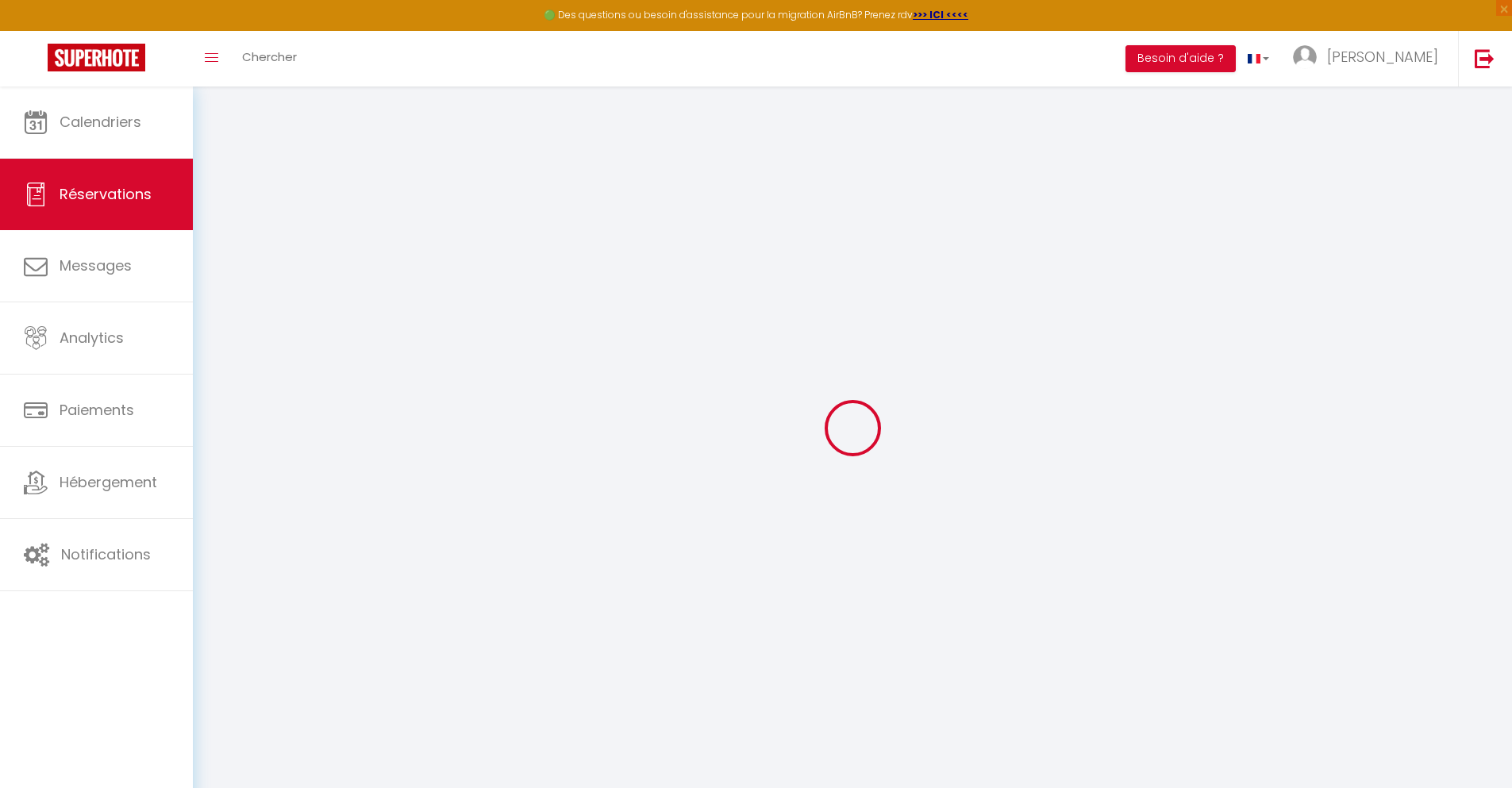
select select
checkbox input "false"
select select
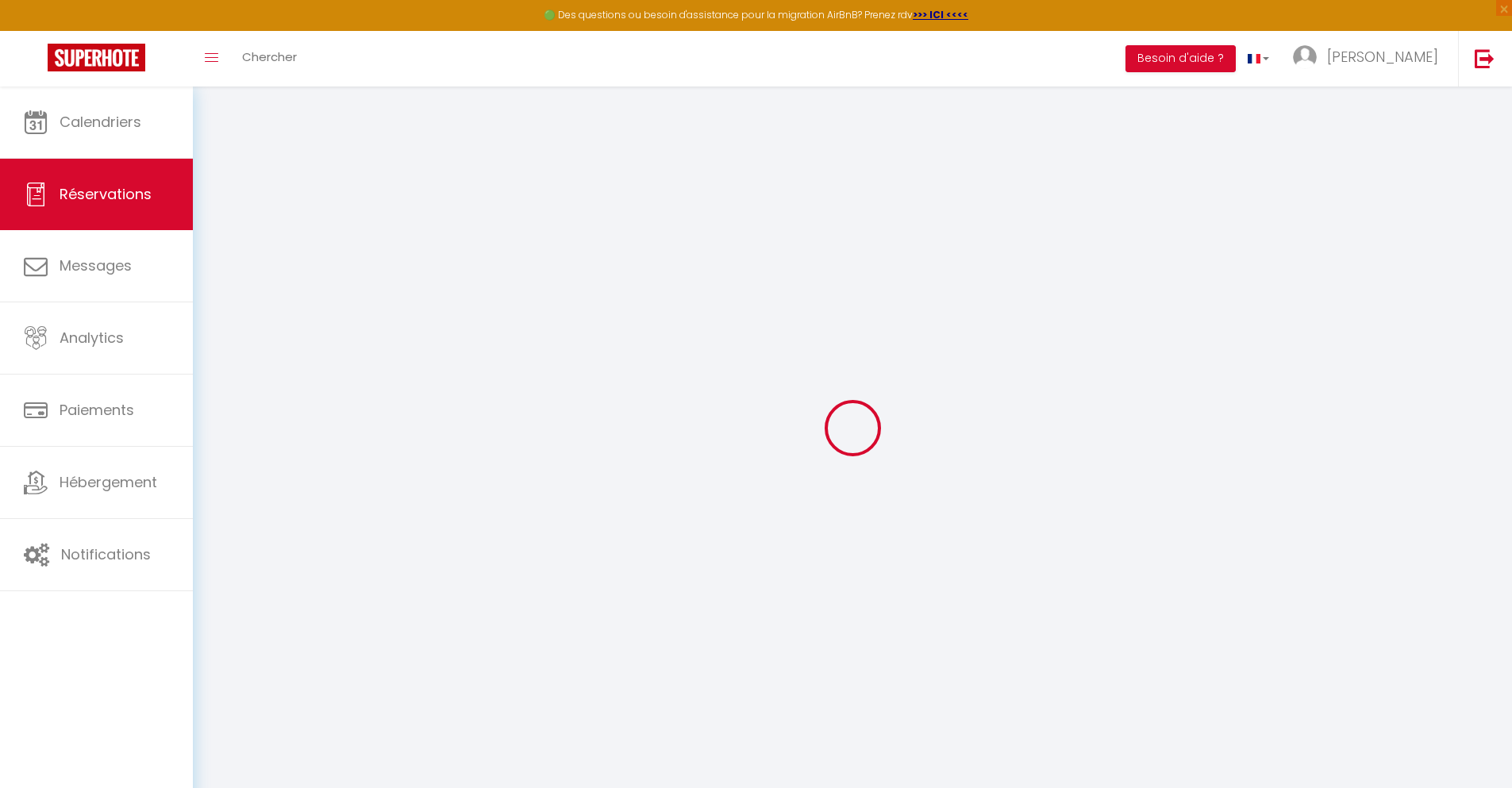
type input "300"
select select
checkbox input "false"
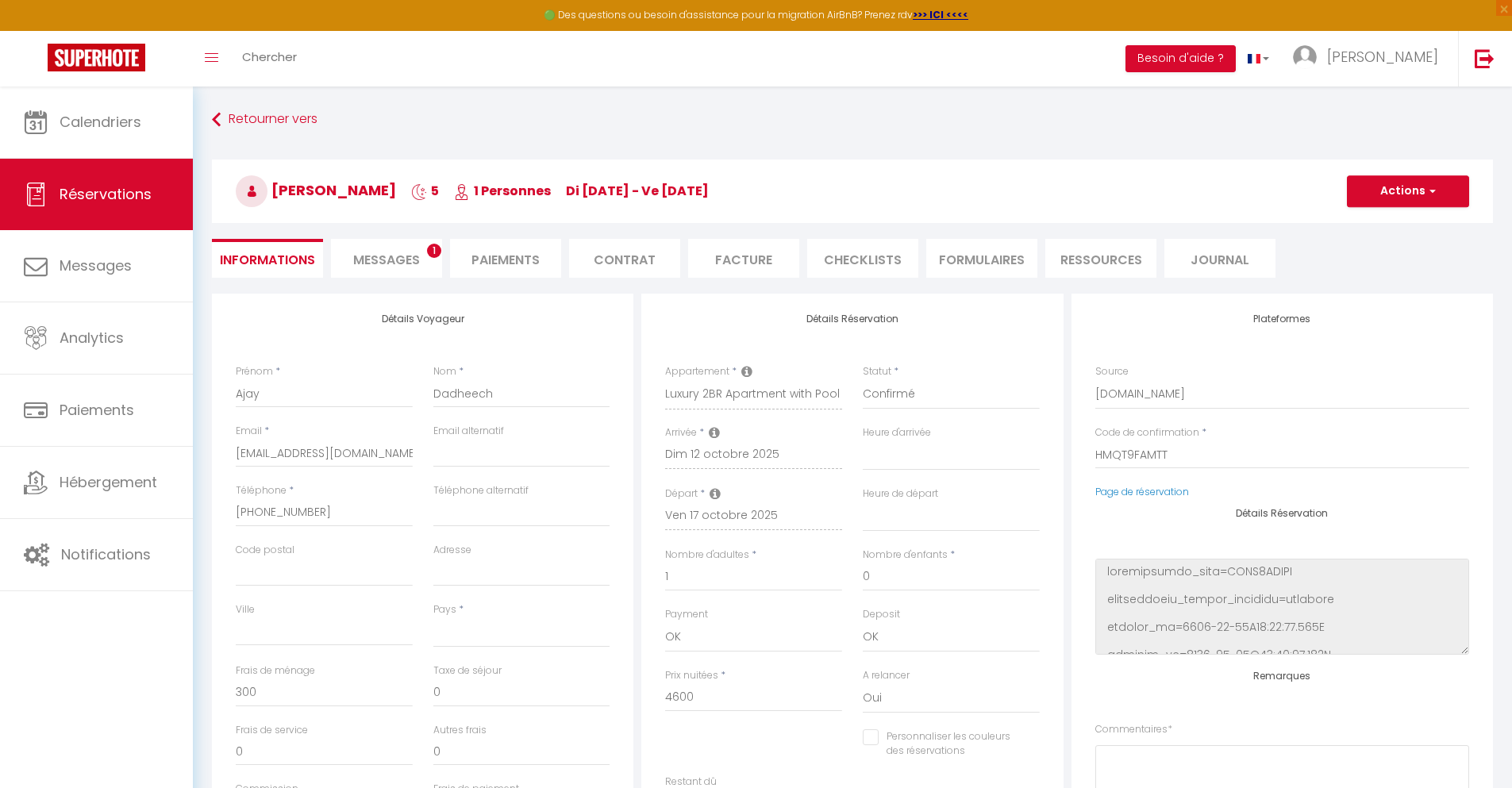
select select
checkbox input "false"
select select
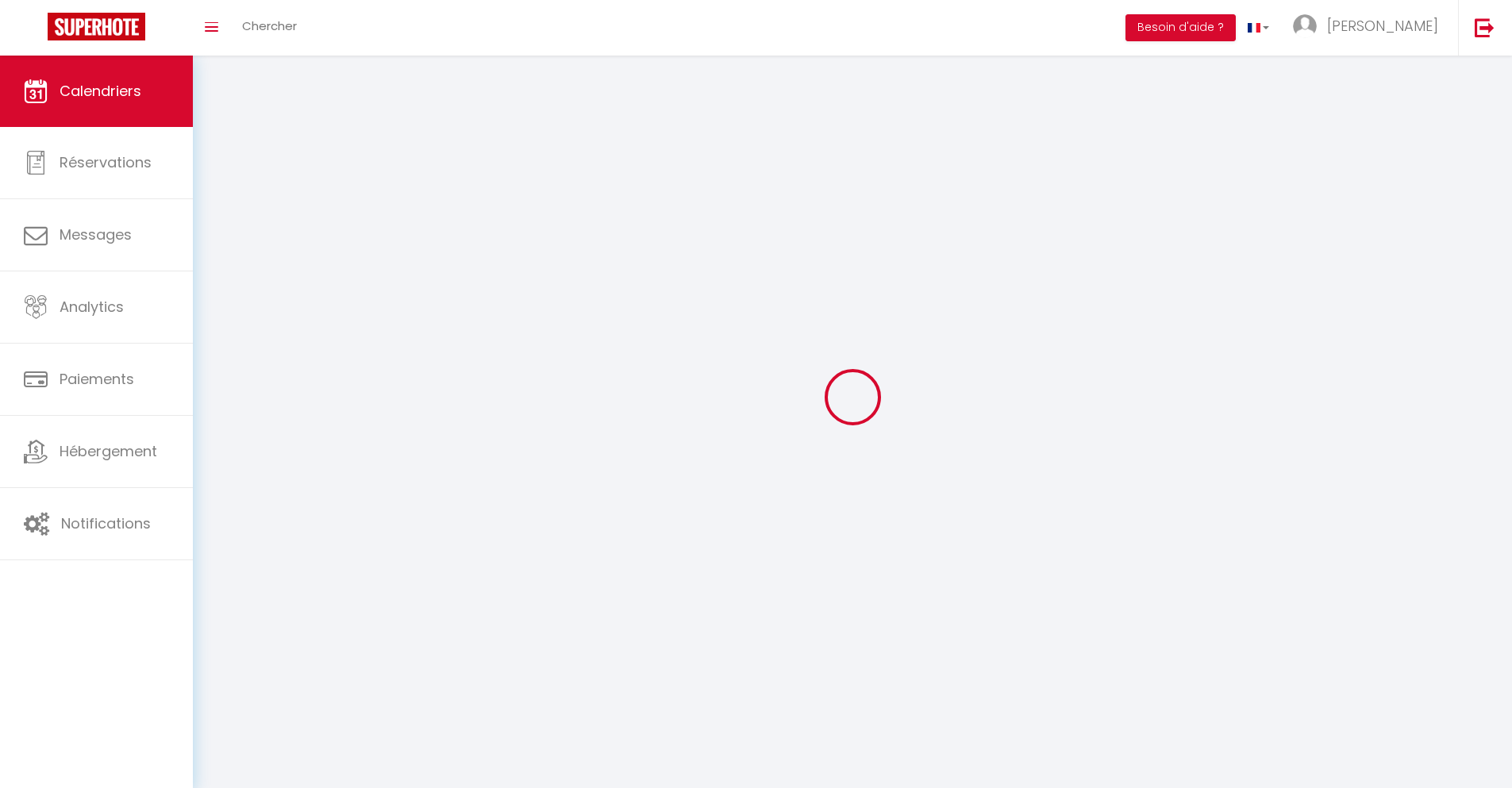
scroll to position [87, 0]
